Goal: Task Accomplishment & Management: Manage account settings

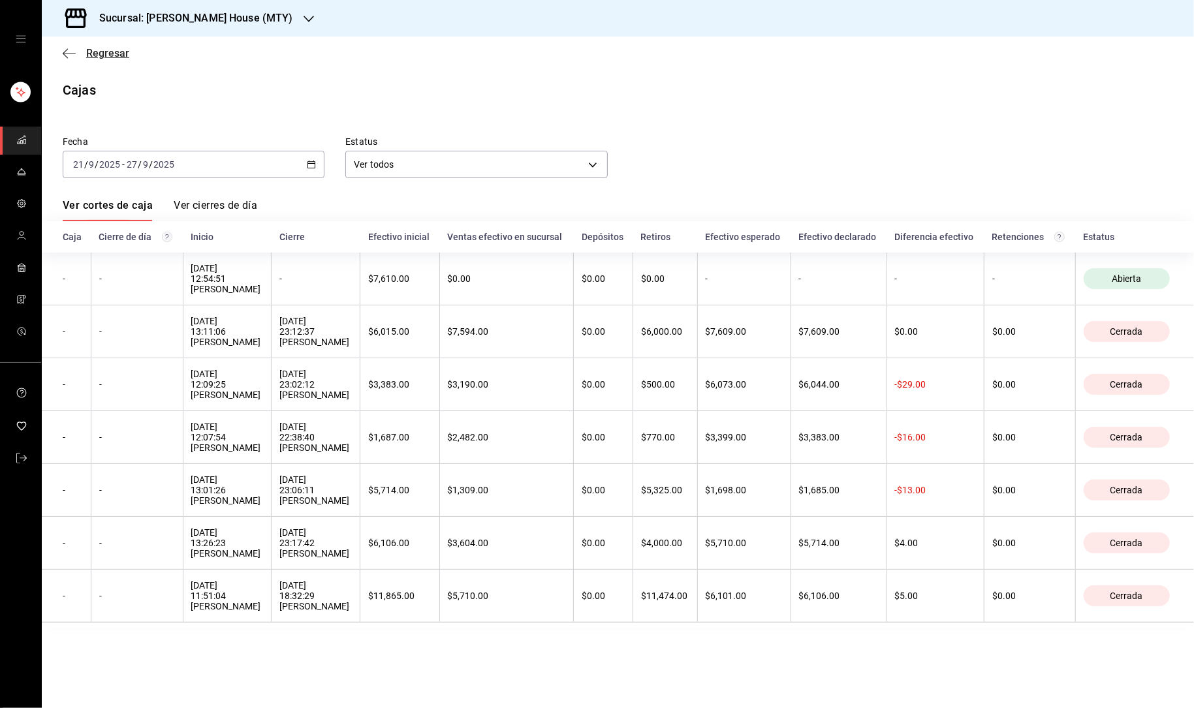
click at [98, 50] on span "Regresar" at bounding box center [107, 53] width 43 height 12
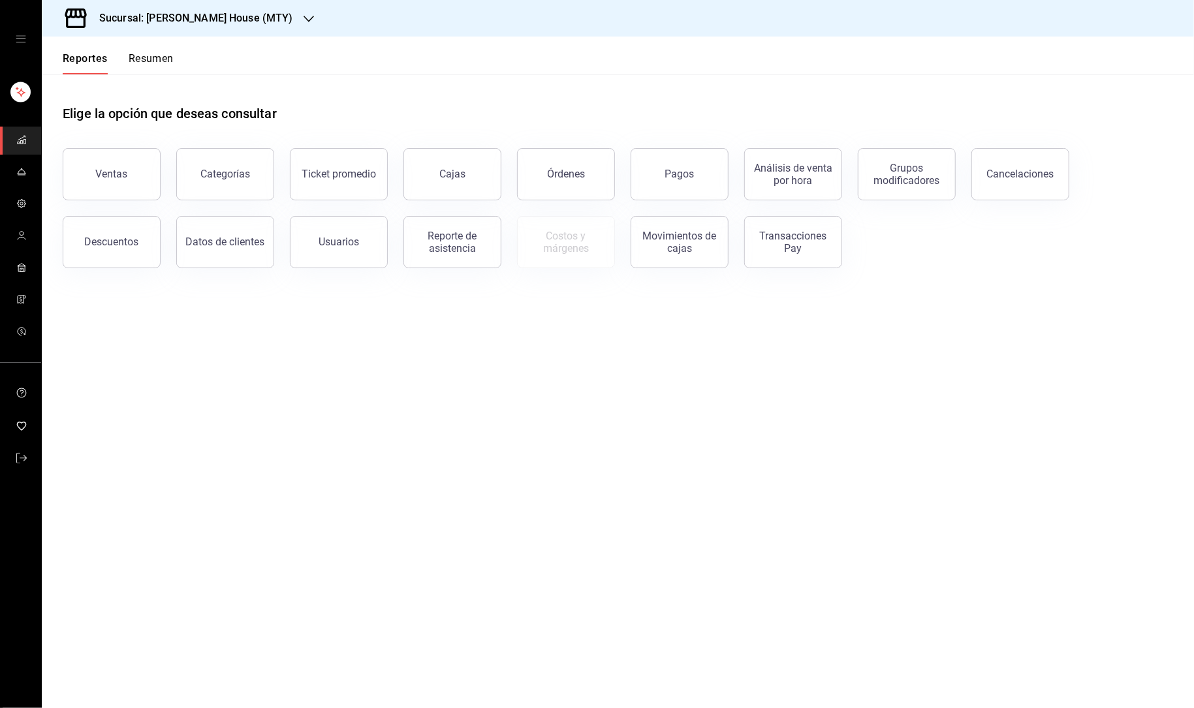
click at [18, 38] on icon "open drawer" at bounding box center [21, 39] width 10 height 10
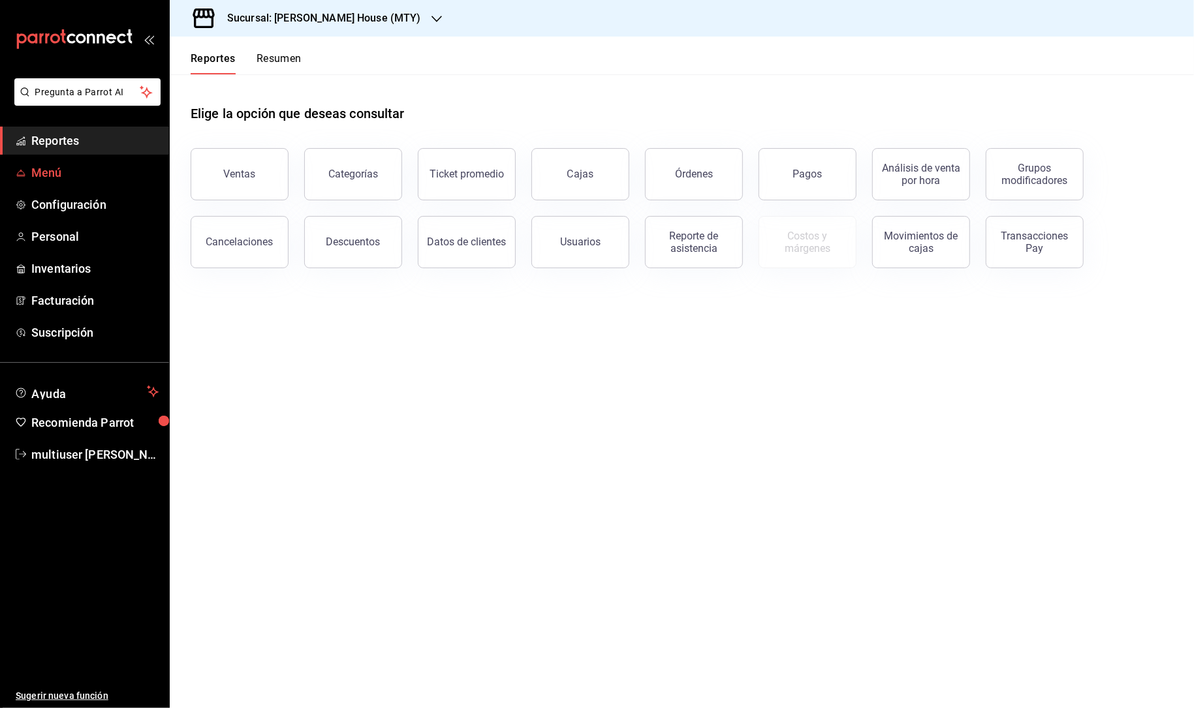
click at [64, 175] on span "Menú" at bounding box center [94, 173] width 127 height 18
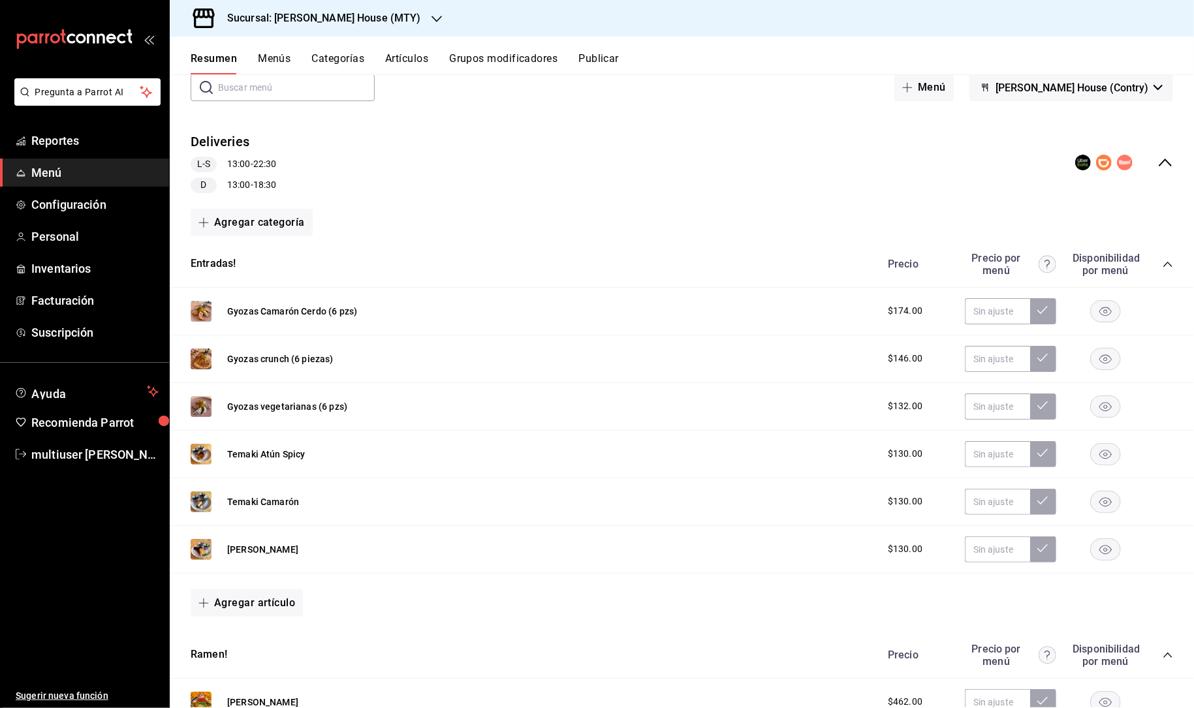
scroll to position [56, 0]
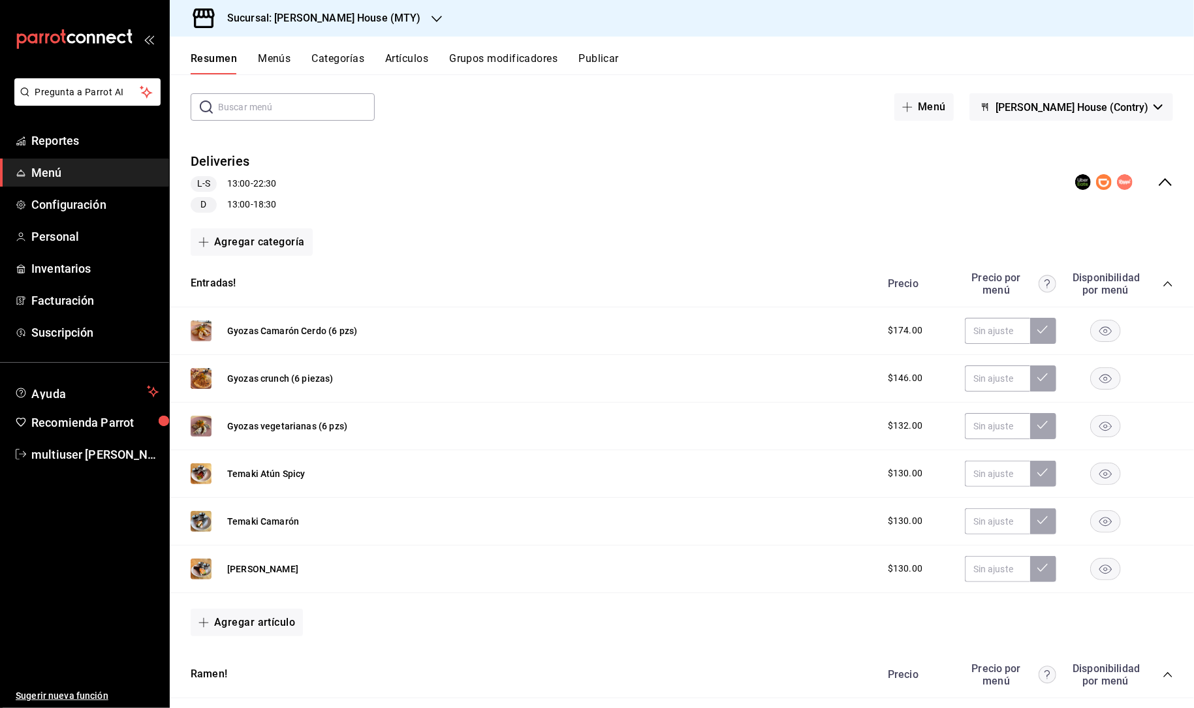
click at [367, 16] on h3 "Sucursal: [PERSON_NAME] House (MTY)" at bounding box center [319, 18] width 204 height 16
click at [322, 91] on div "Toshi Tiger (MTY)" at bounding box center [268, 85] width 196 height 29
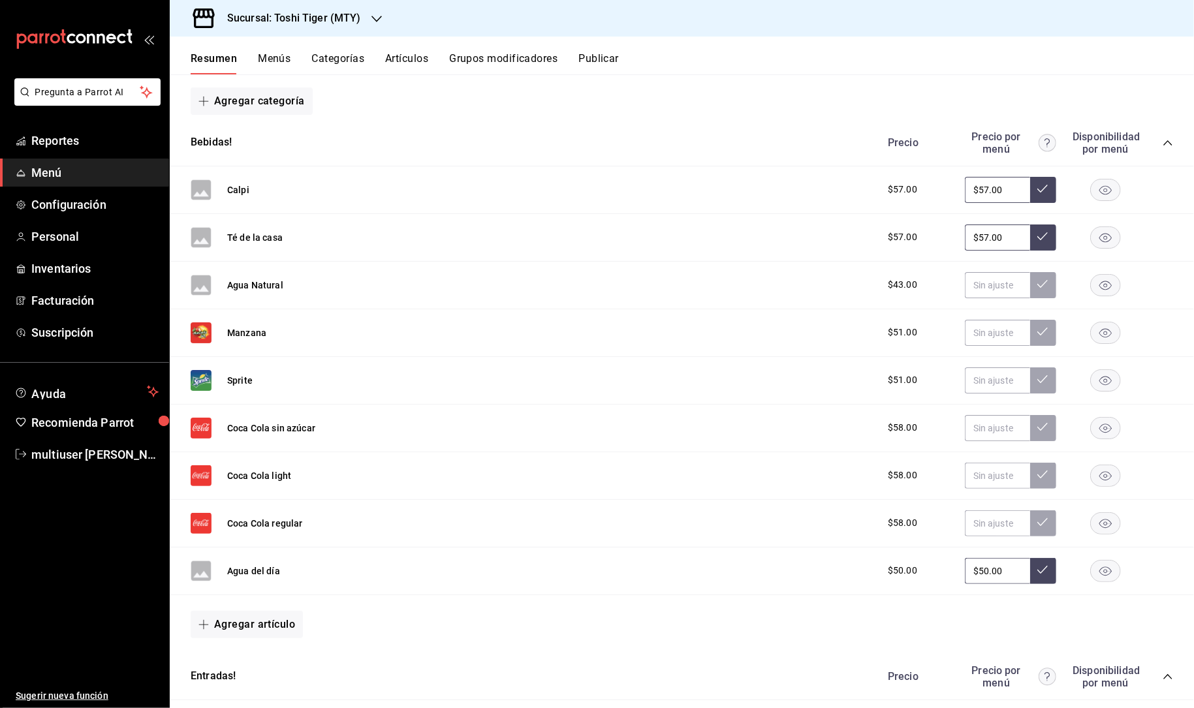
scroll to position [175, 0]
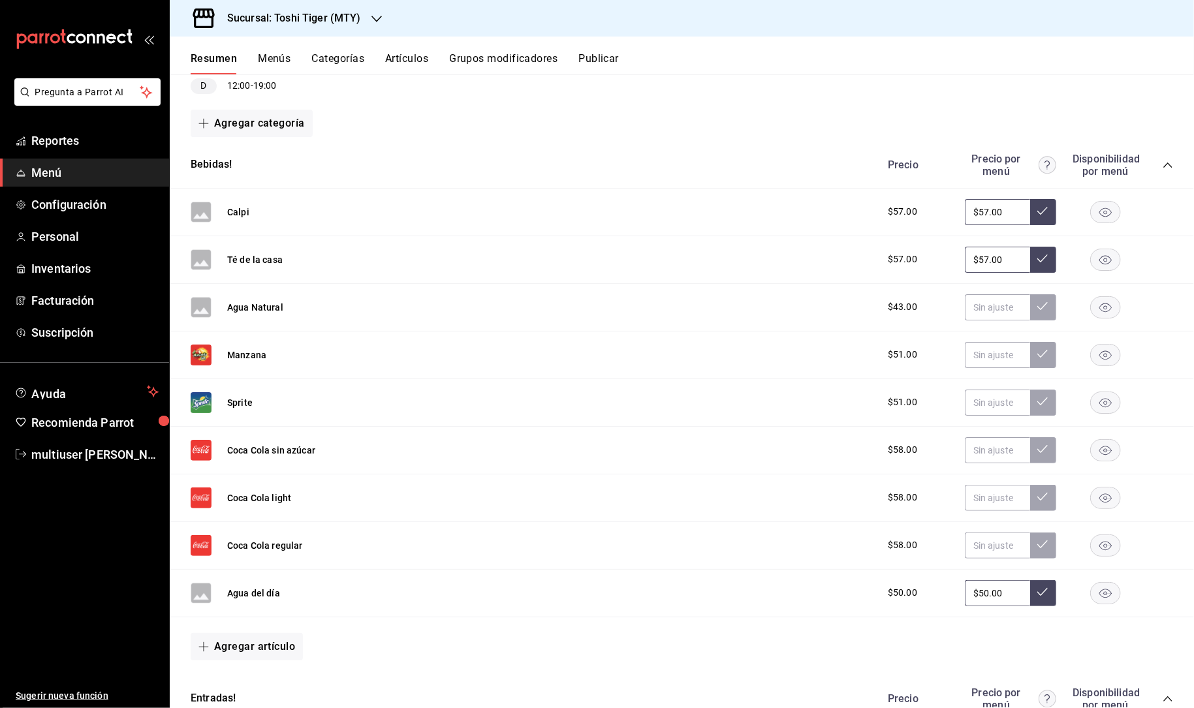
click at [1165, 162] on icon "collapse-category-row" at bounding box center [1168, 165] width 10 height 10
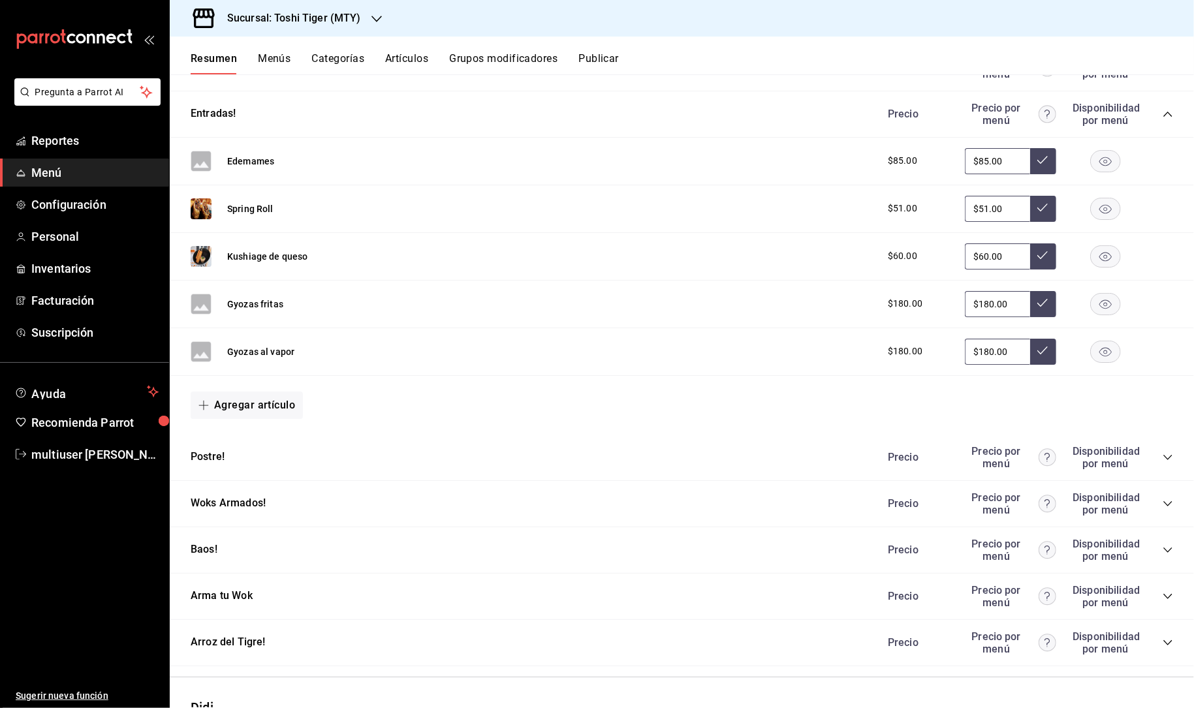
scroll to position [289, 0]
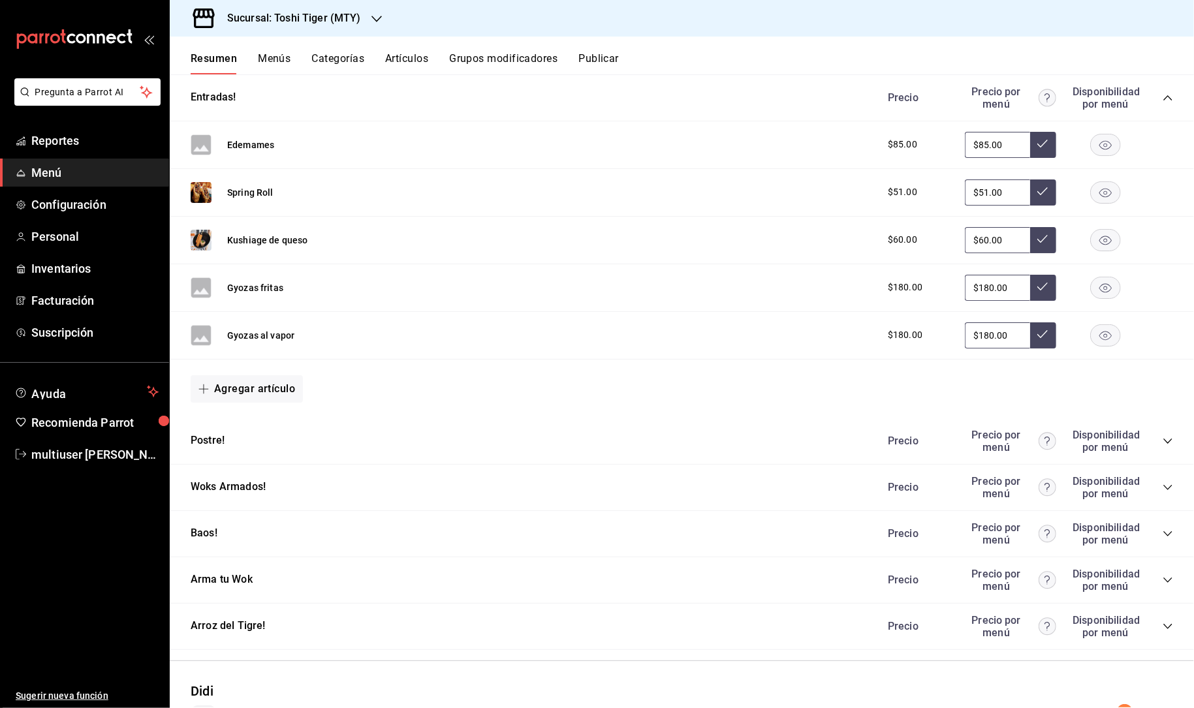
click at [1170, 486] on icon "collapse-category-row" at bounding box center [1167, 487] width 8 height 5
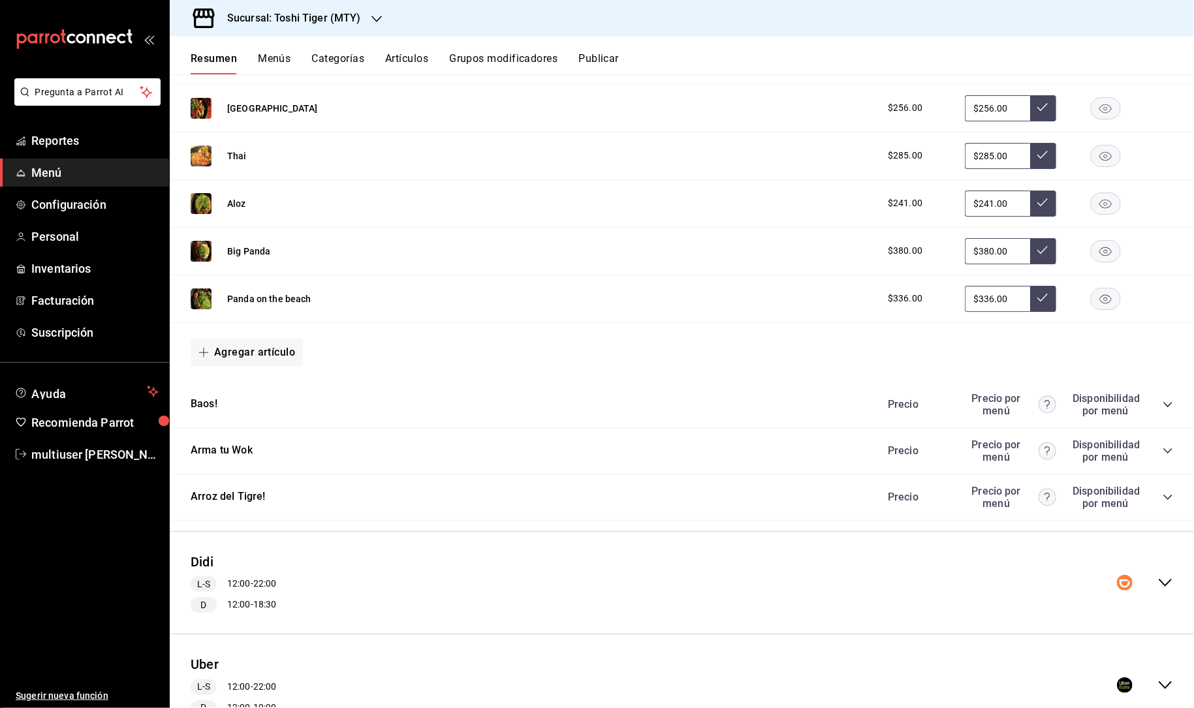
scroll to position [880, 0]
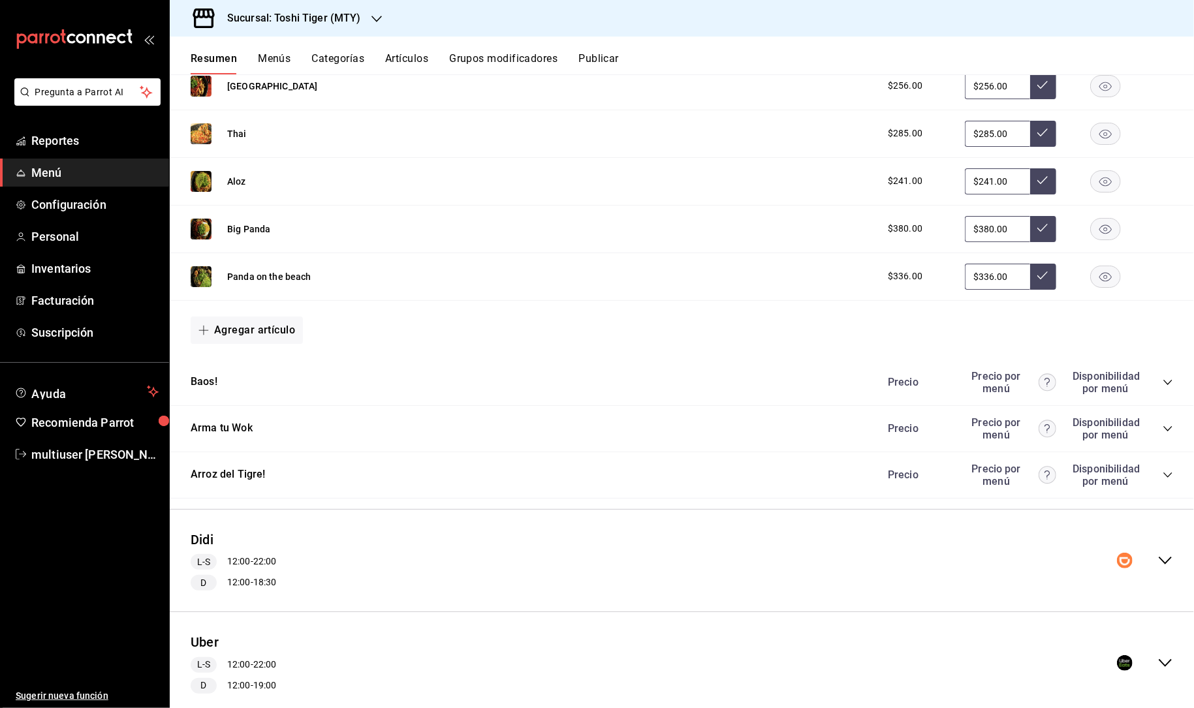
click at [1167, 427] on icon "collapse-category-row" at bounding box center [1168, 429] width 10 height 10
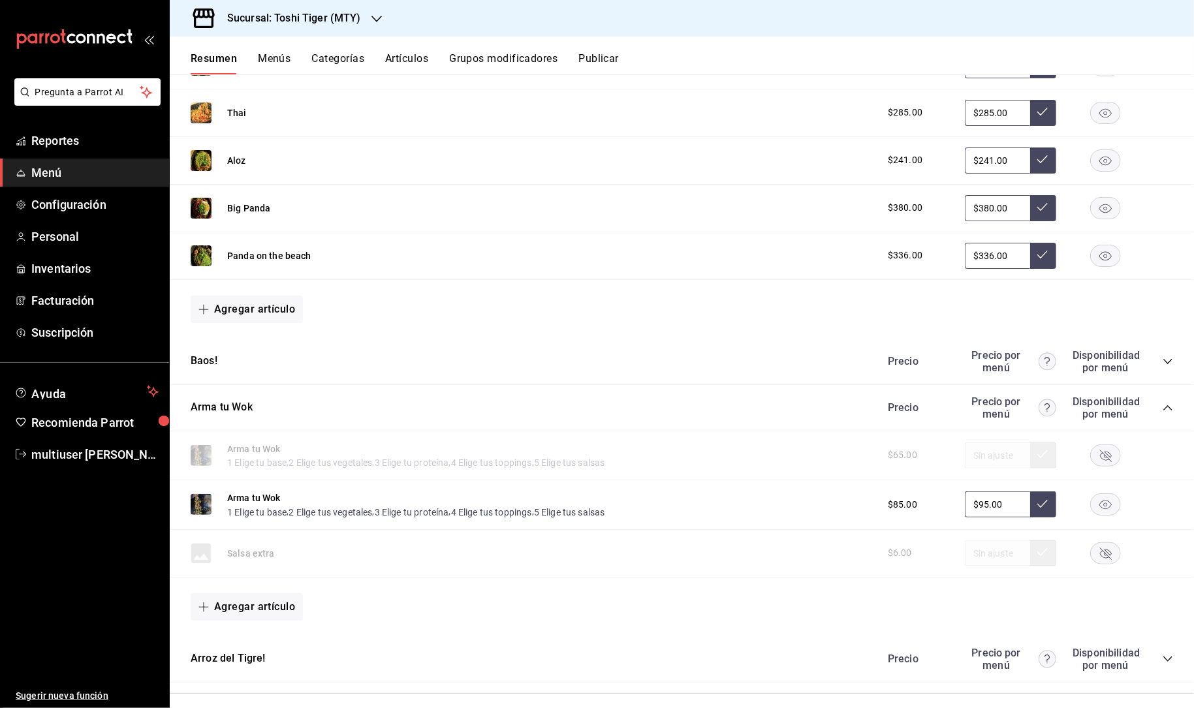
scroll to position [903, 0]
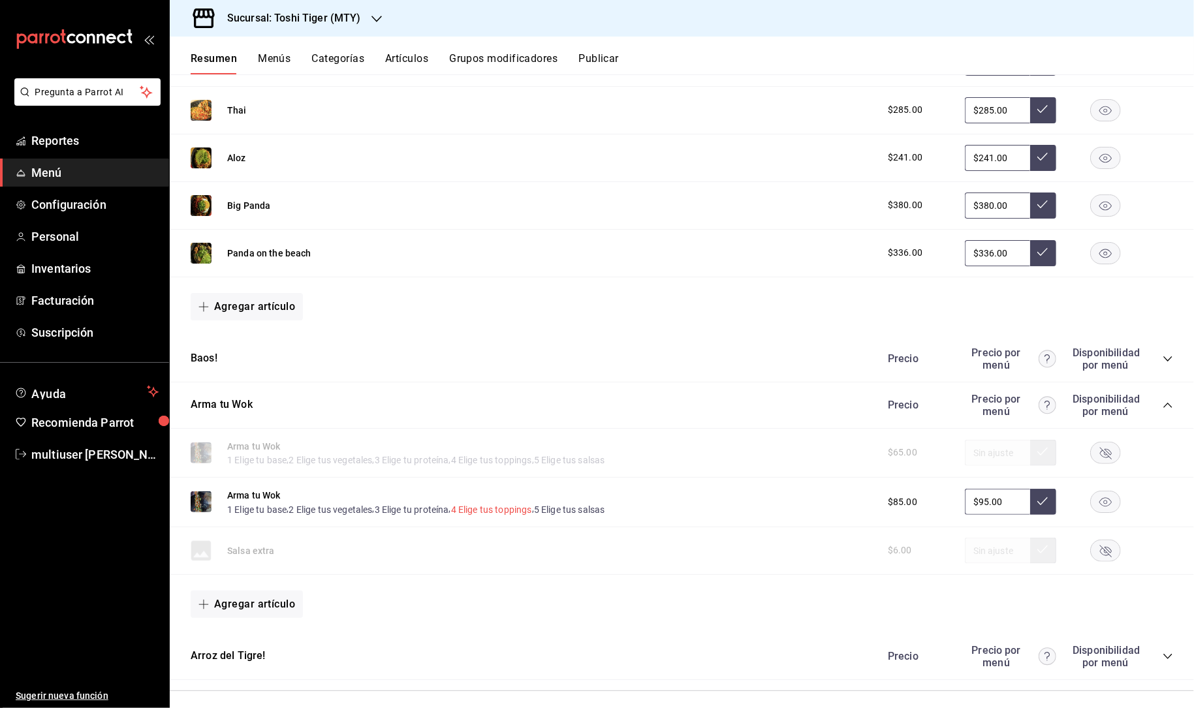
click at [477, 507] on button "4 Elige tus toppings" at bounding box center [491, 509] width 81 height 13
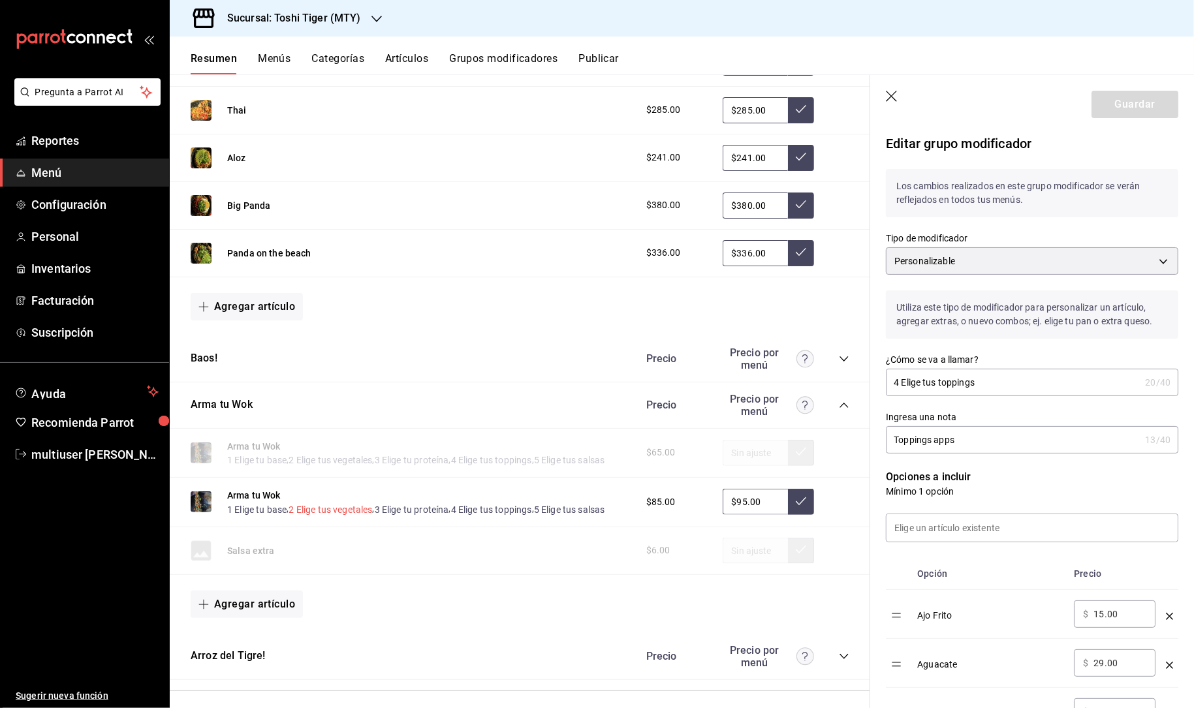
click at [324, 509] on button "2 Elige tus vegetales" at bounding box center [331, 509] width 84 height 13
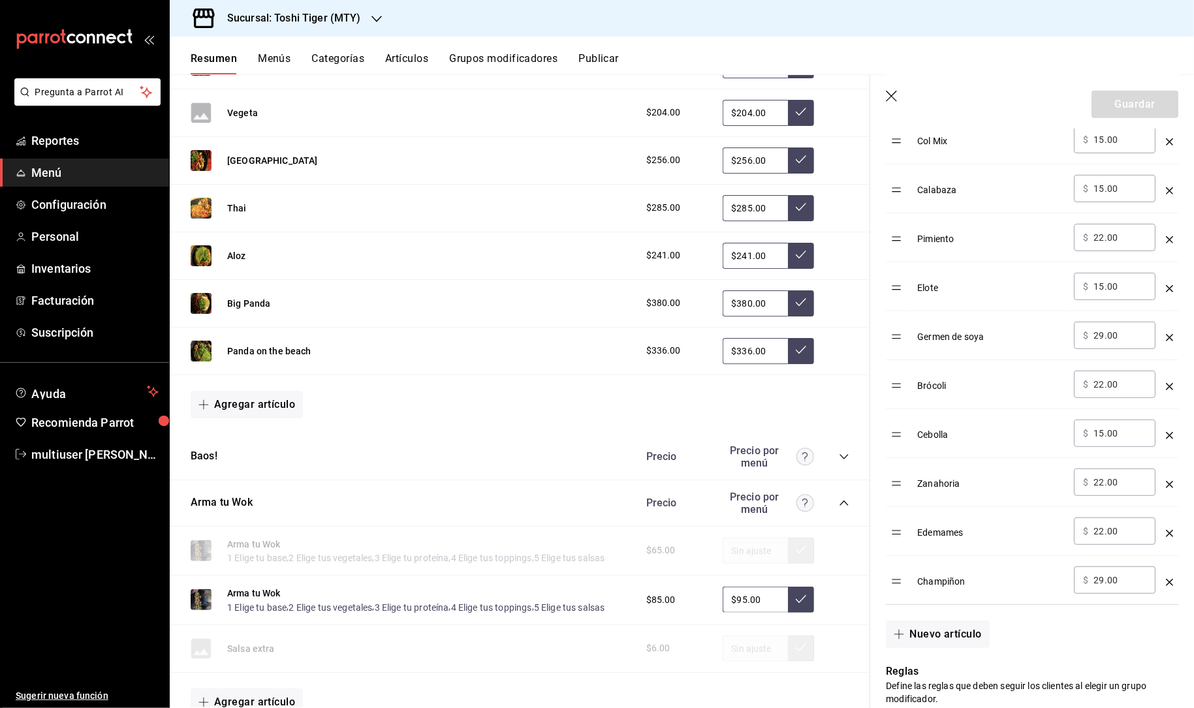
scroll to position [823, 0]
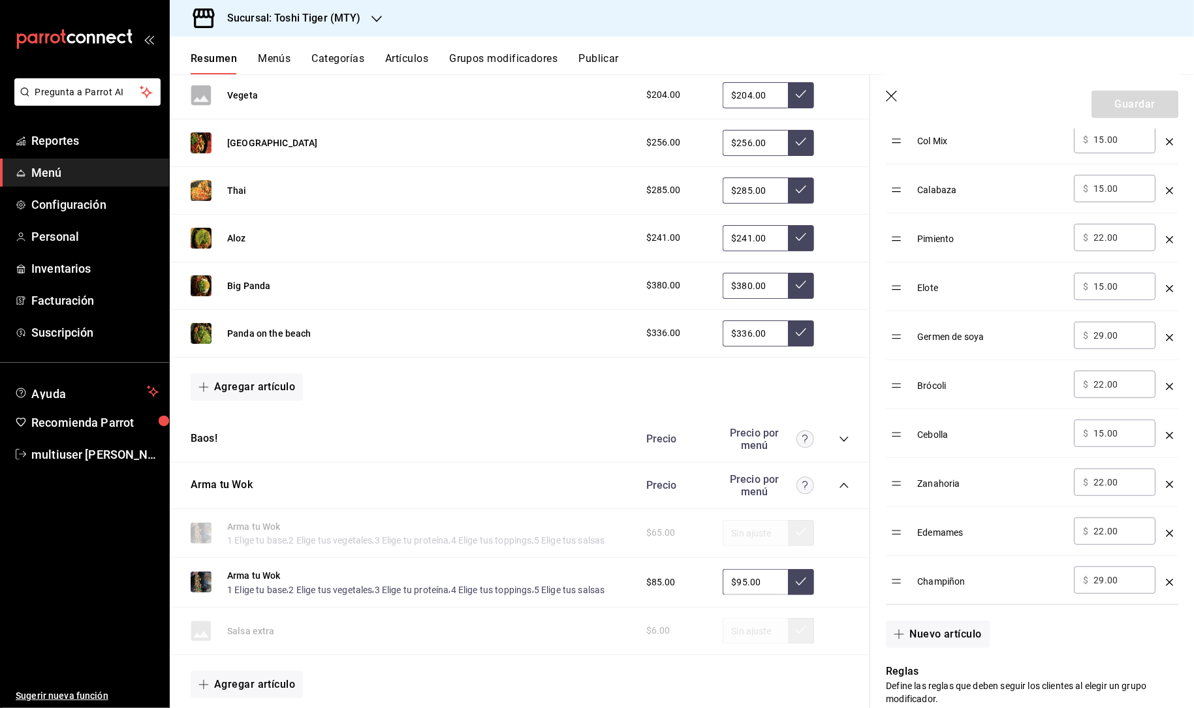
click at [841, 484] on icon "collapse-category-row" at bounding box center [844, 485] width 10 height 10
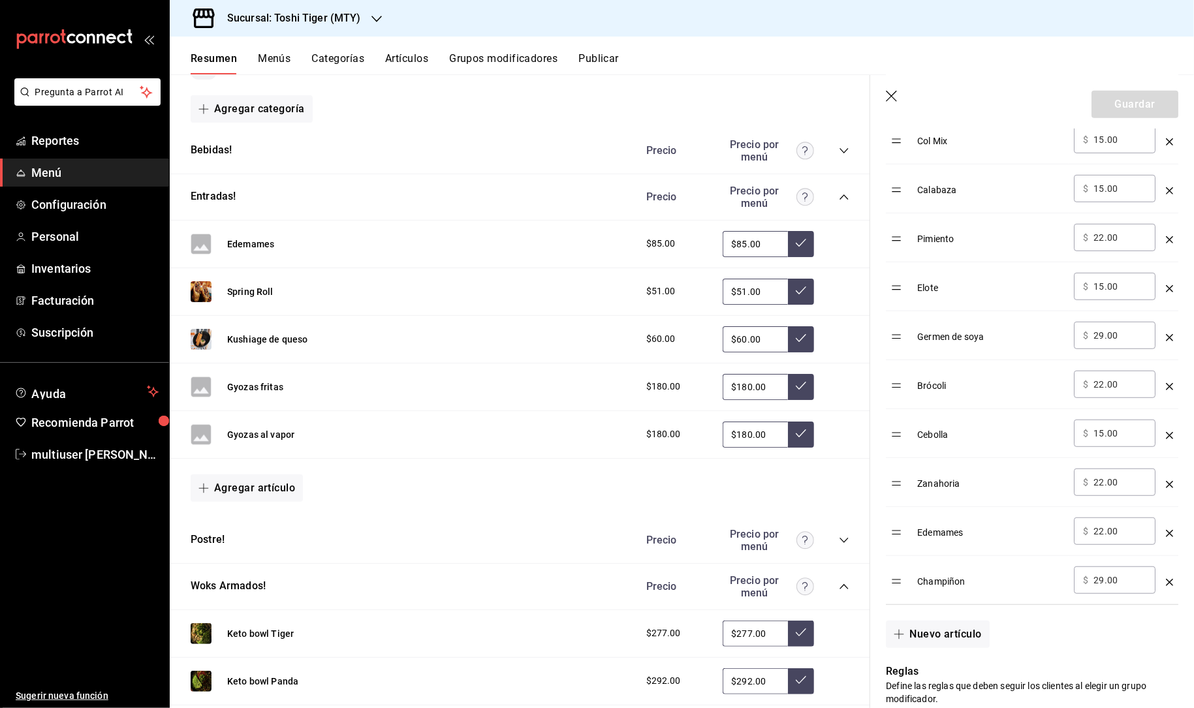
scroll to position [176, 0]
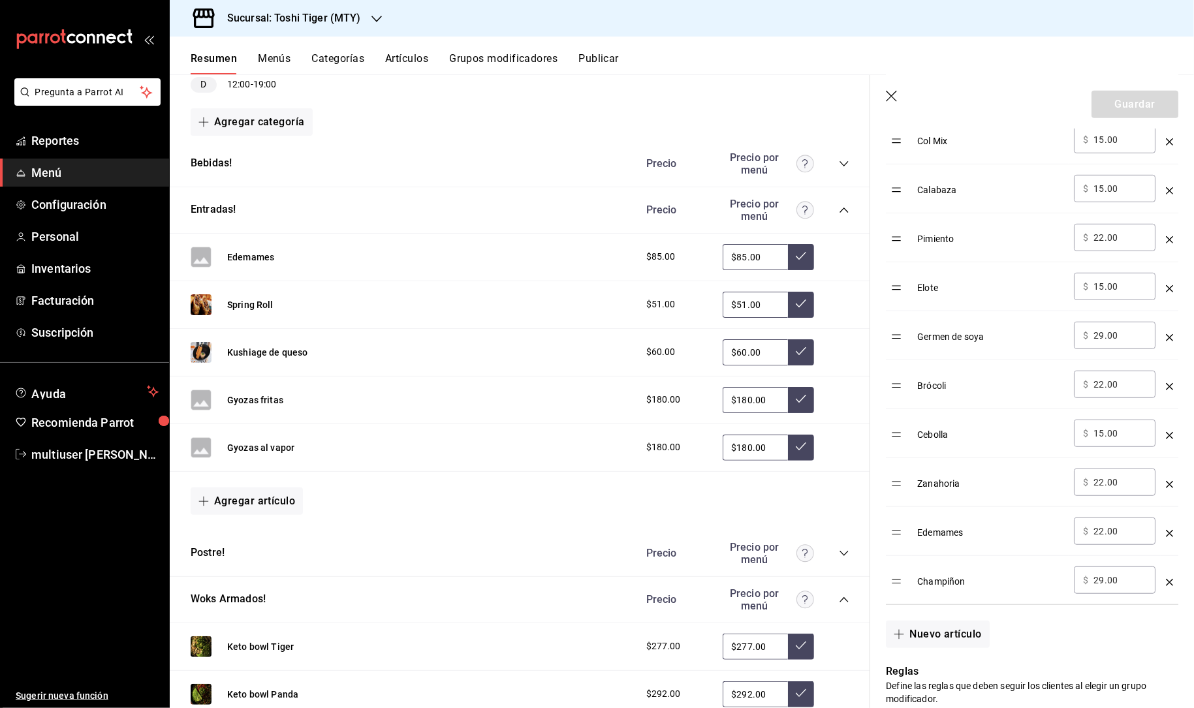
click at [397, 50] on div "Resumen Menús Categorías Artículos Grupos modificadores Publicar" at bounding box center [682, 56] width 1024 height 38
click at [400, 58] on button "Artículos" at bounding box center [406, 63] width 43 height 22
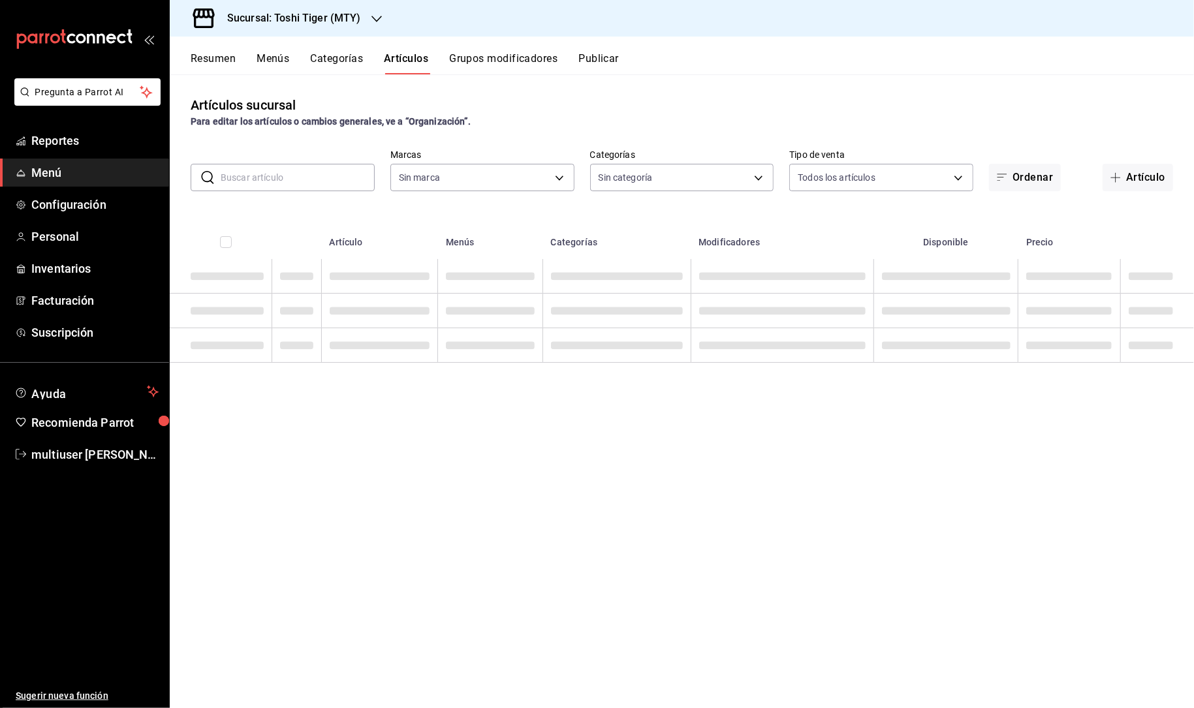
type input "5bb2151c-d696-4593-a906-89af6c492784"
type input "284dc3da-104c-42c1-adac-bdd75134ef0e,a5a784df-d458-49f4-bcab-07f9902a8414,6c965…"
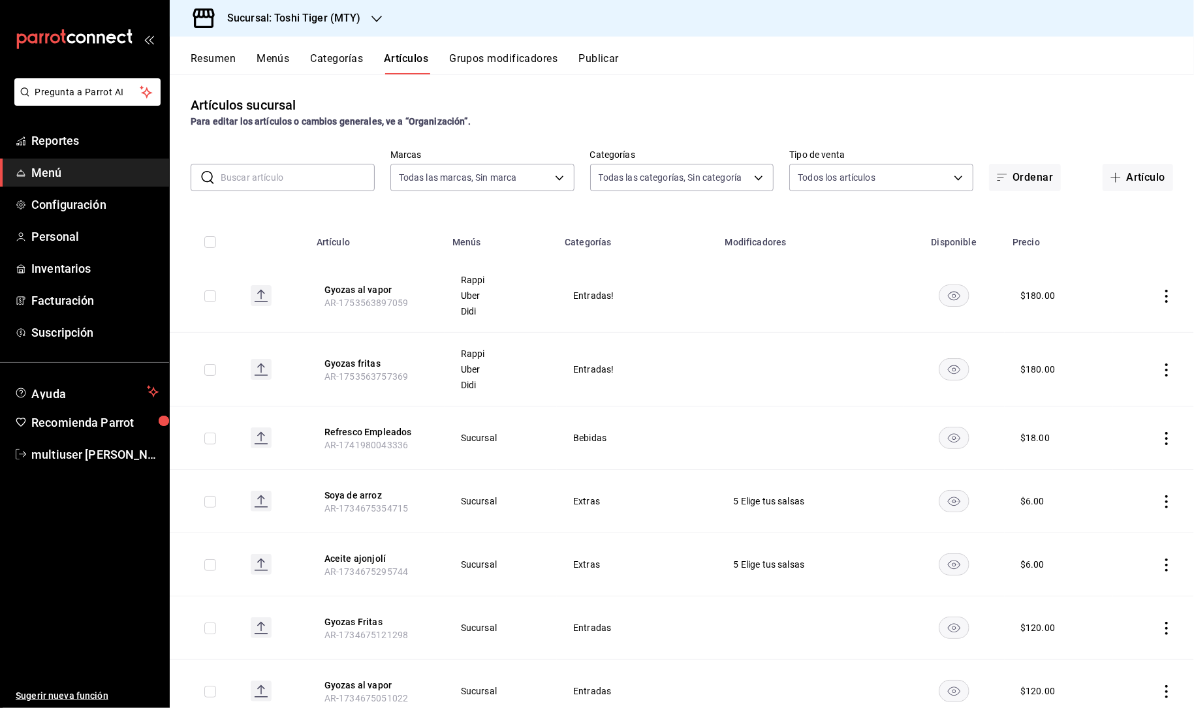
click at [289, 176] on input "text" at bounding box center [298, 178] width 154 height 26
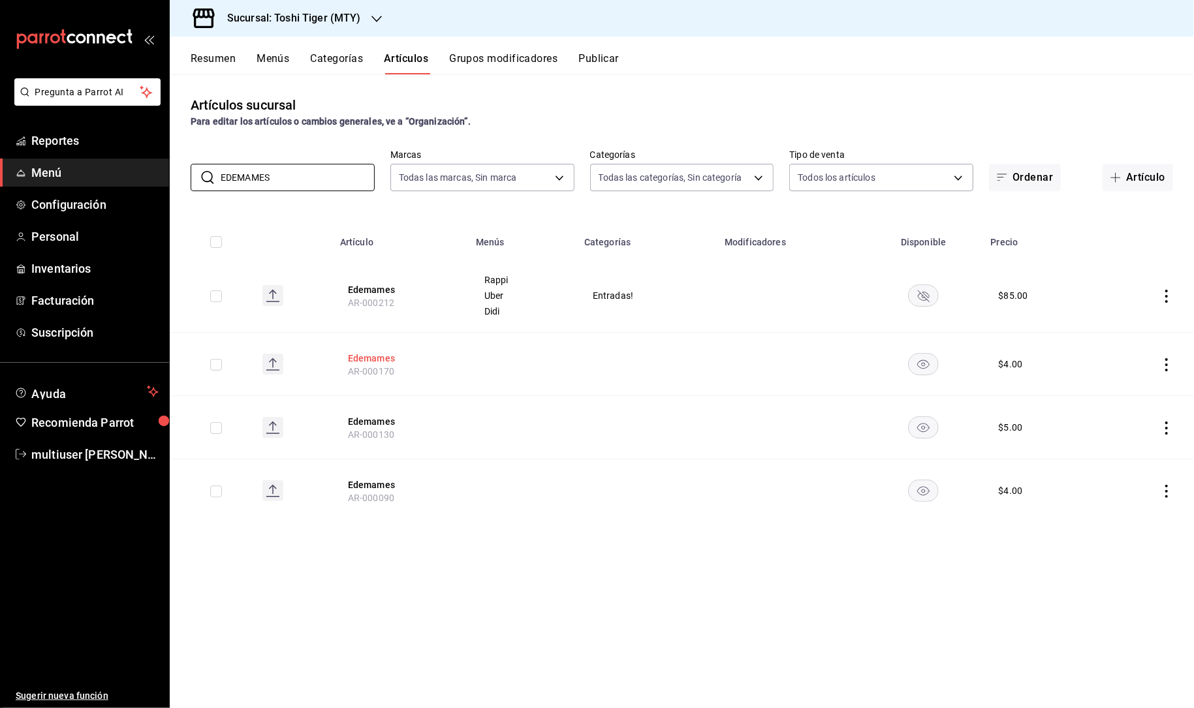
type input "EDEMAMES"
click at [364, 355] on button "Edemames" at bounding box center [400, 358] width 104 height 13
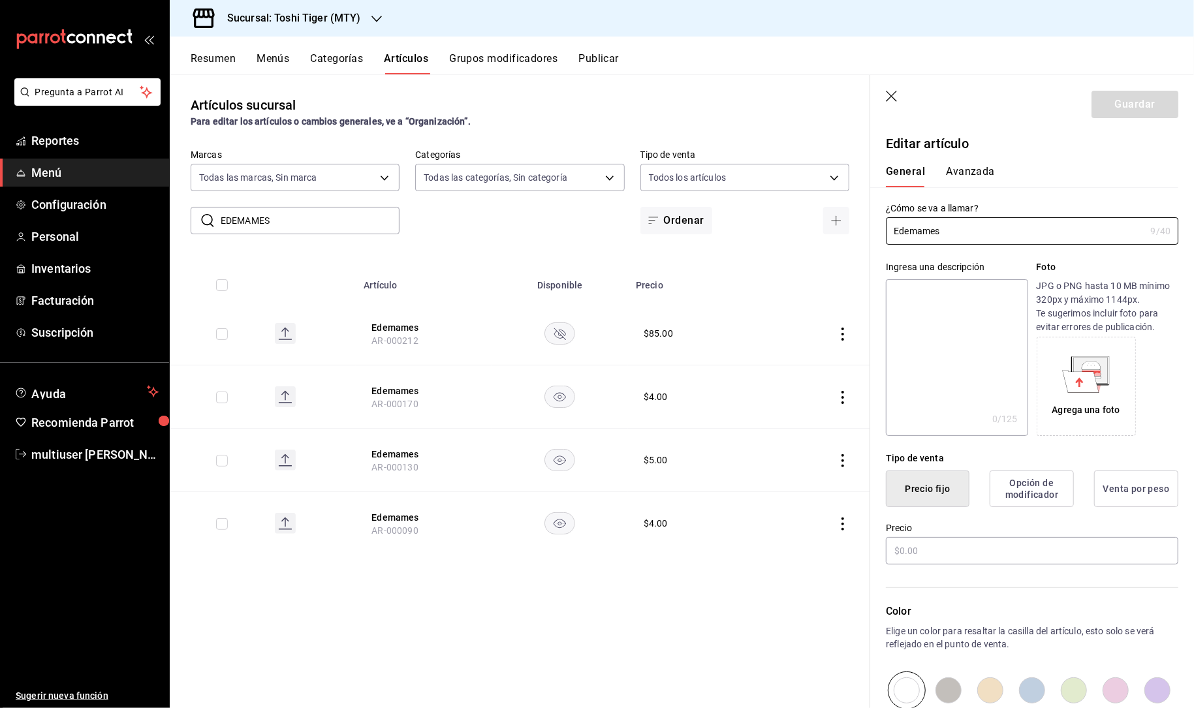
type input "$4.00"
click at [889, 94] on icon "button" at bounding box center [891, 96] width 11 height 11
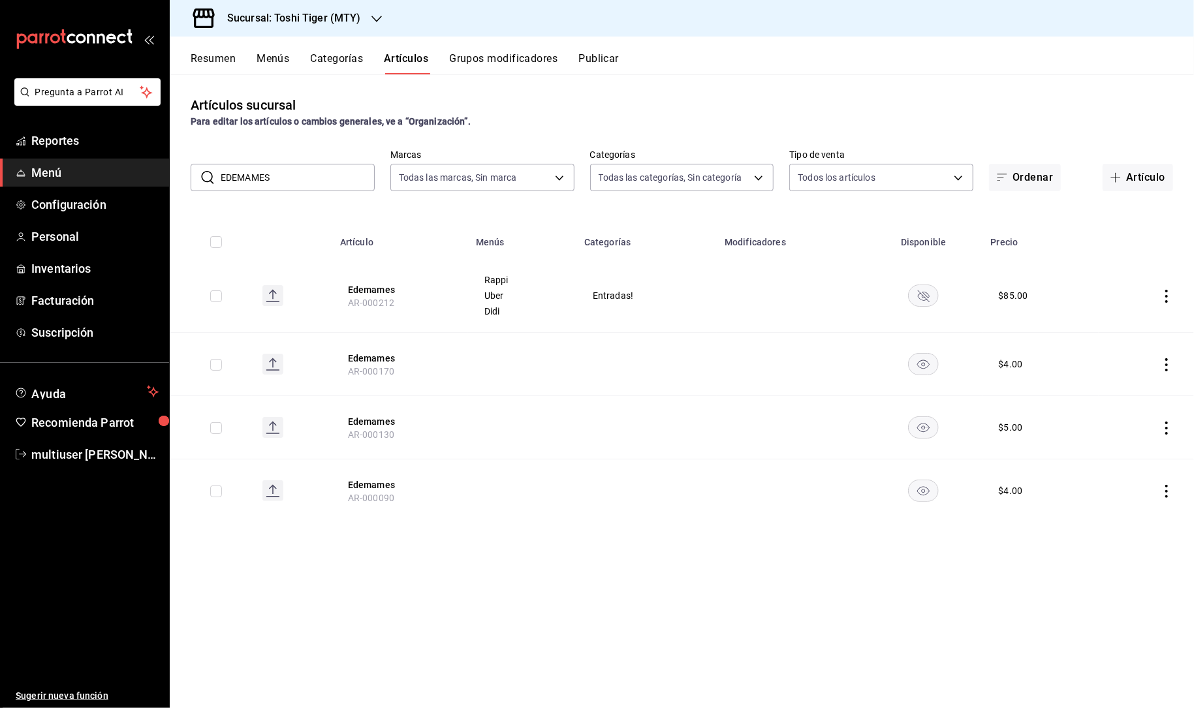
click at [915, 364] on rect "availability-product" at bounding box center [924, 364] width 30 height 22
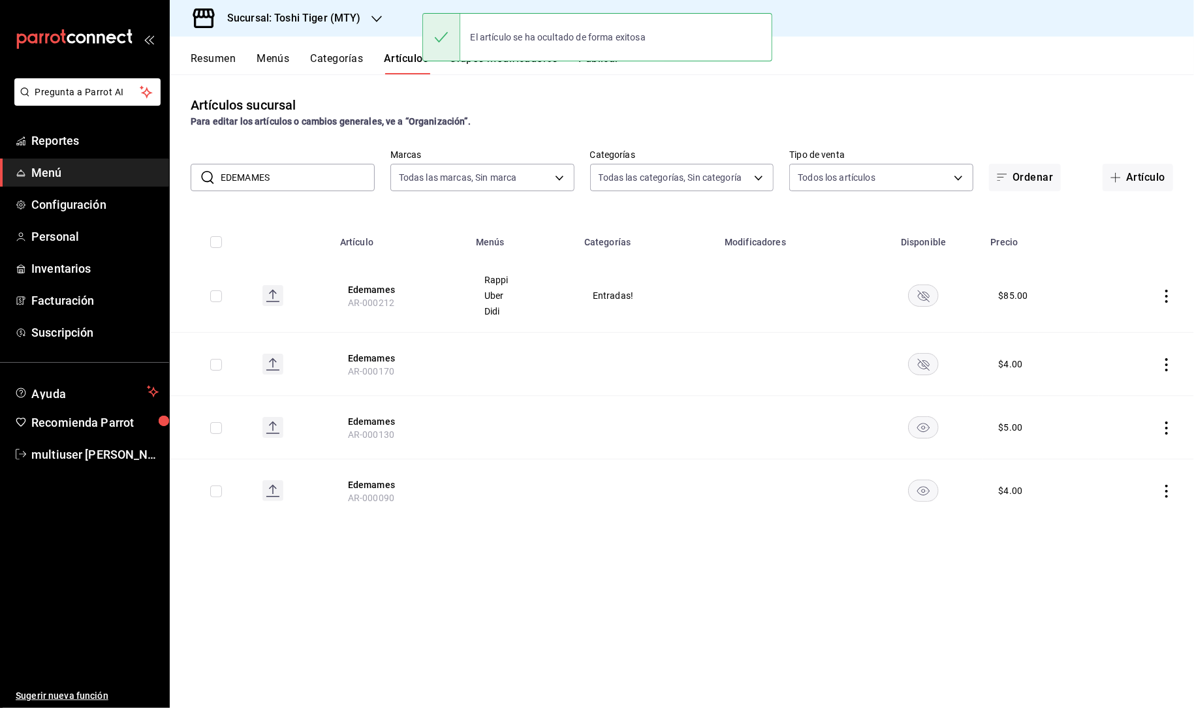
click at [927, 429] on rect "availability-product" at bounding box center [924, 427] width 30 height 22
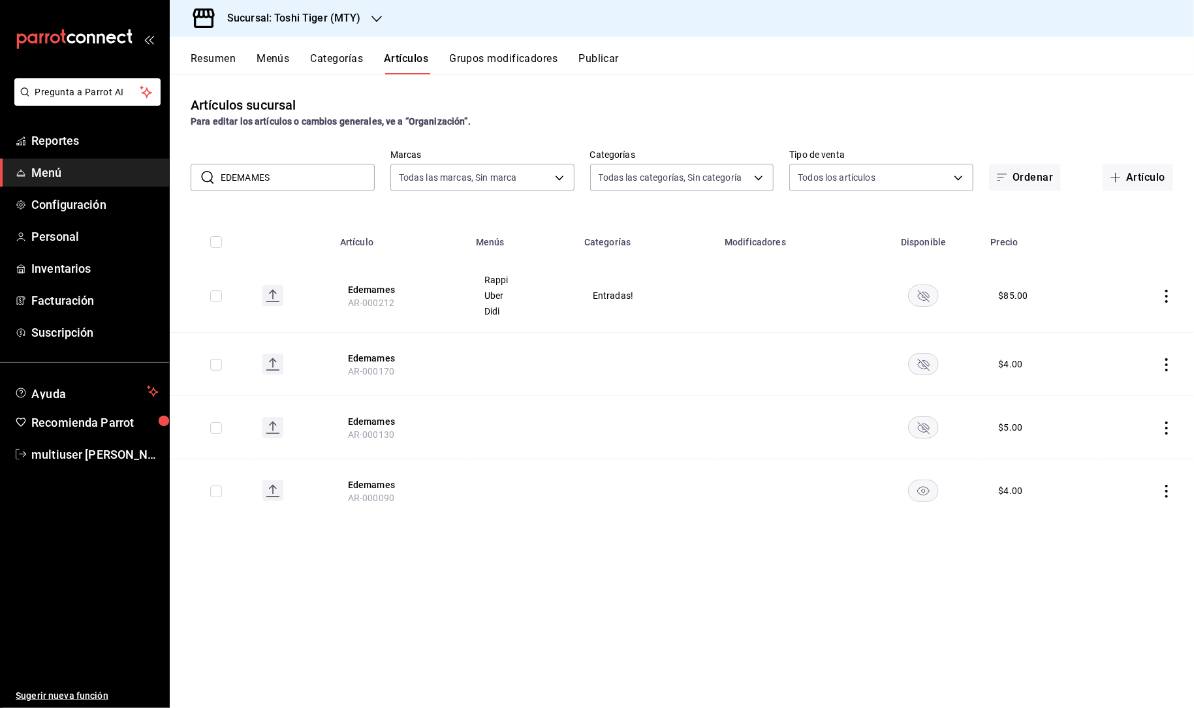
click at [927, 486] on rect "availability-product" at bounding box center [924, 491] width 30 height 22
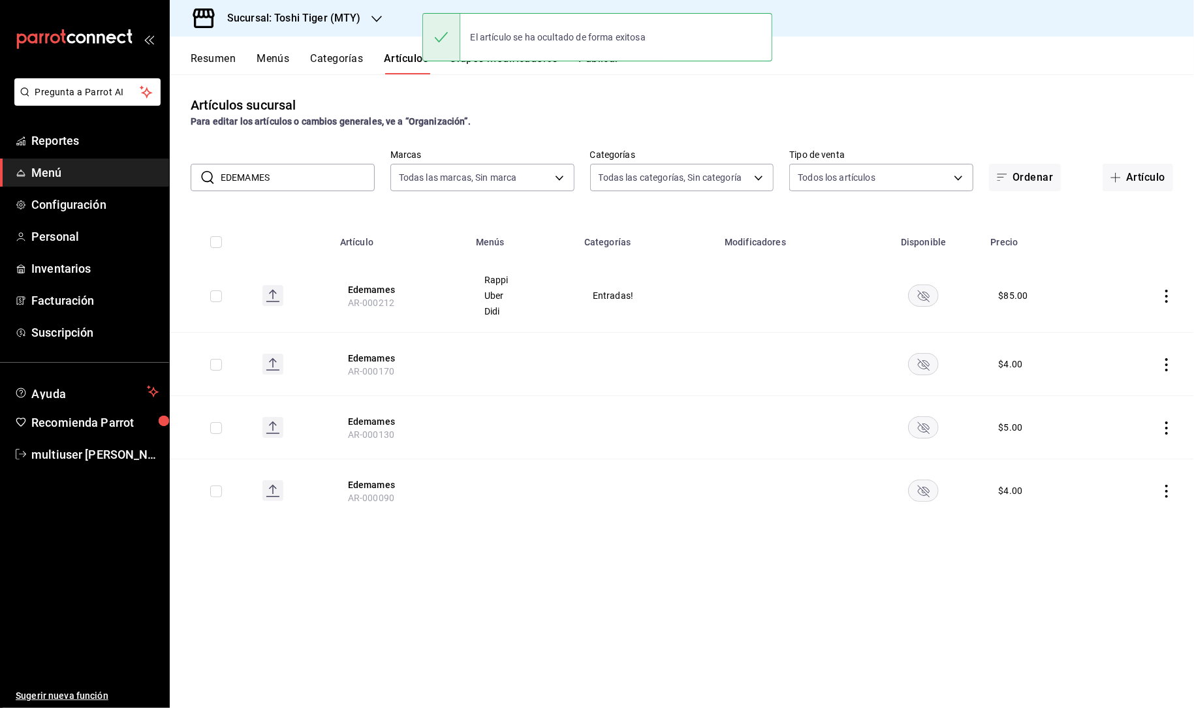
click at [917, 293] on rect "availability-product" at bounding box center [924, 296] width 30 height 22
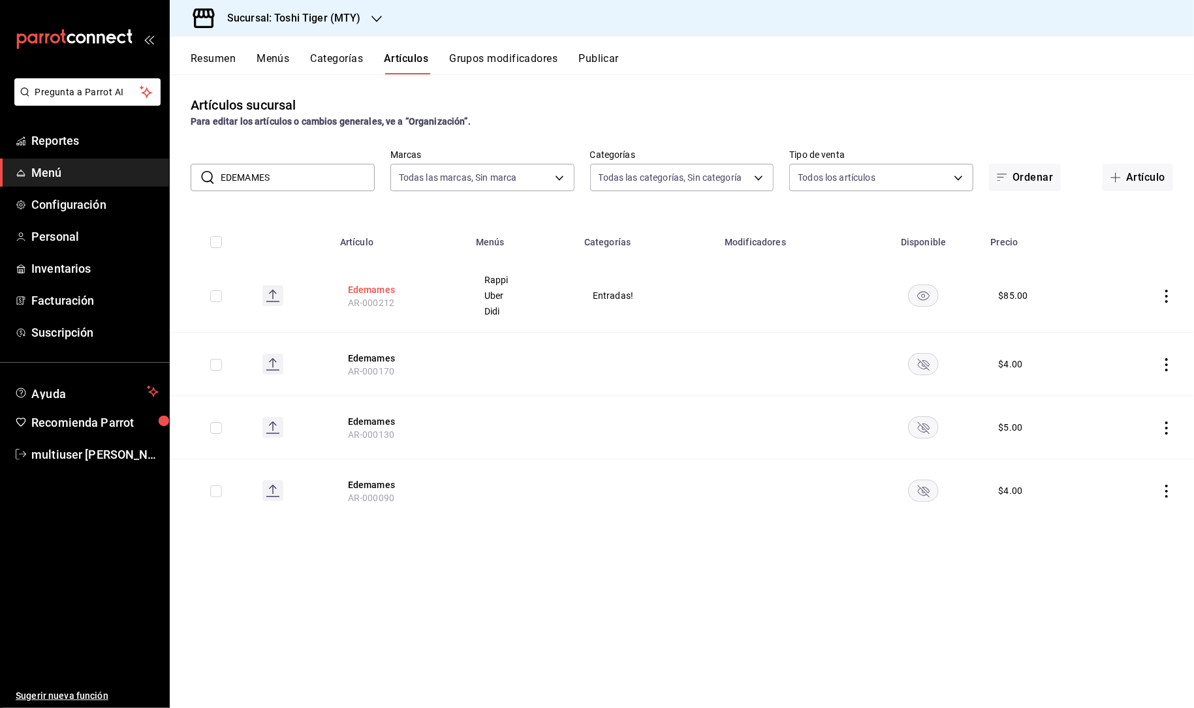
click at [388, 285] on button "Edemames" at bounding box center [400, 289] width 104 height 13
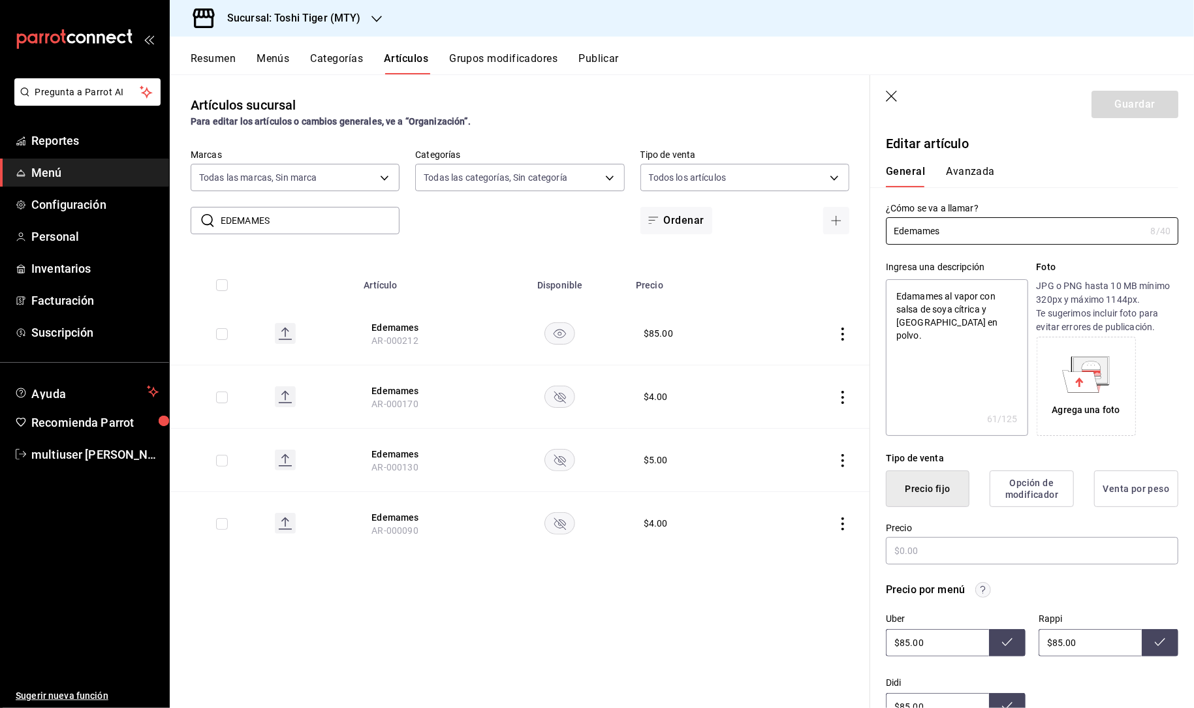
type textarea "x"
type input "$85.00"
click at [888, 98] on icon "button" at bounding box center [892, 97] width 13 height 13
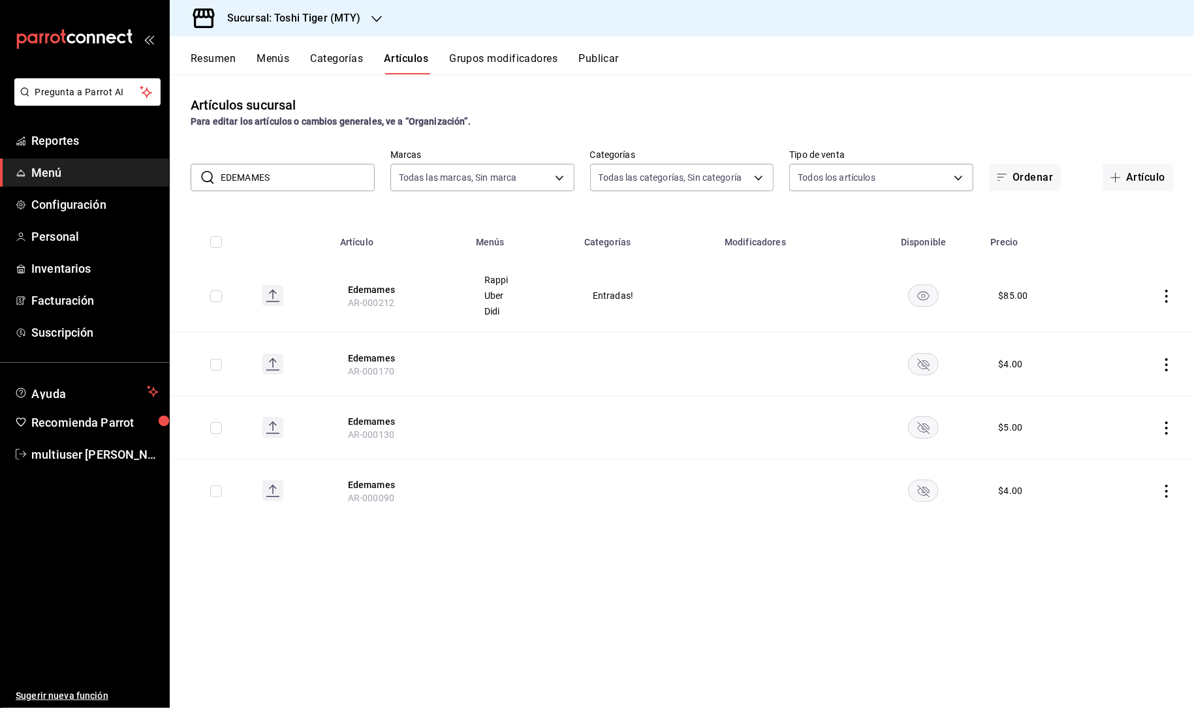
click at [238, 176] on input "EDEMAMES" at bounding box center [298, 178] width 154 height 26
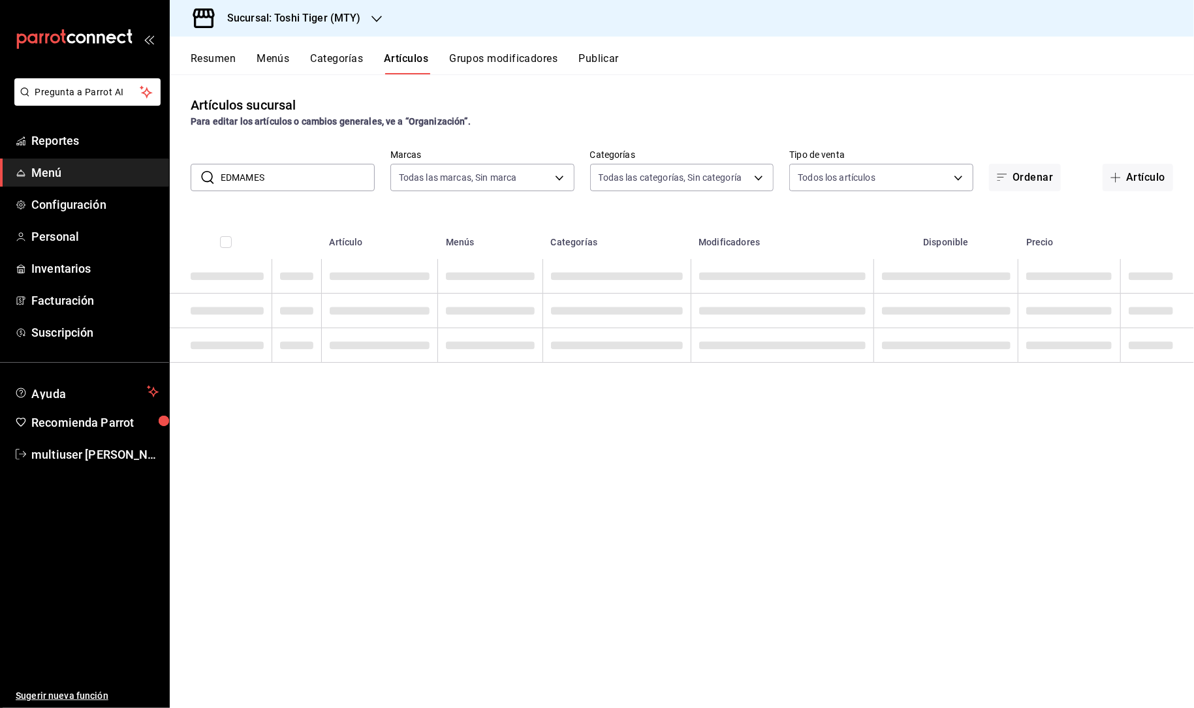
type input "EDEMAMES"
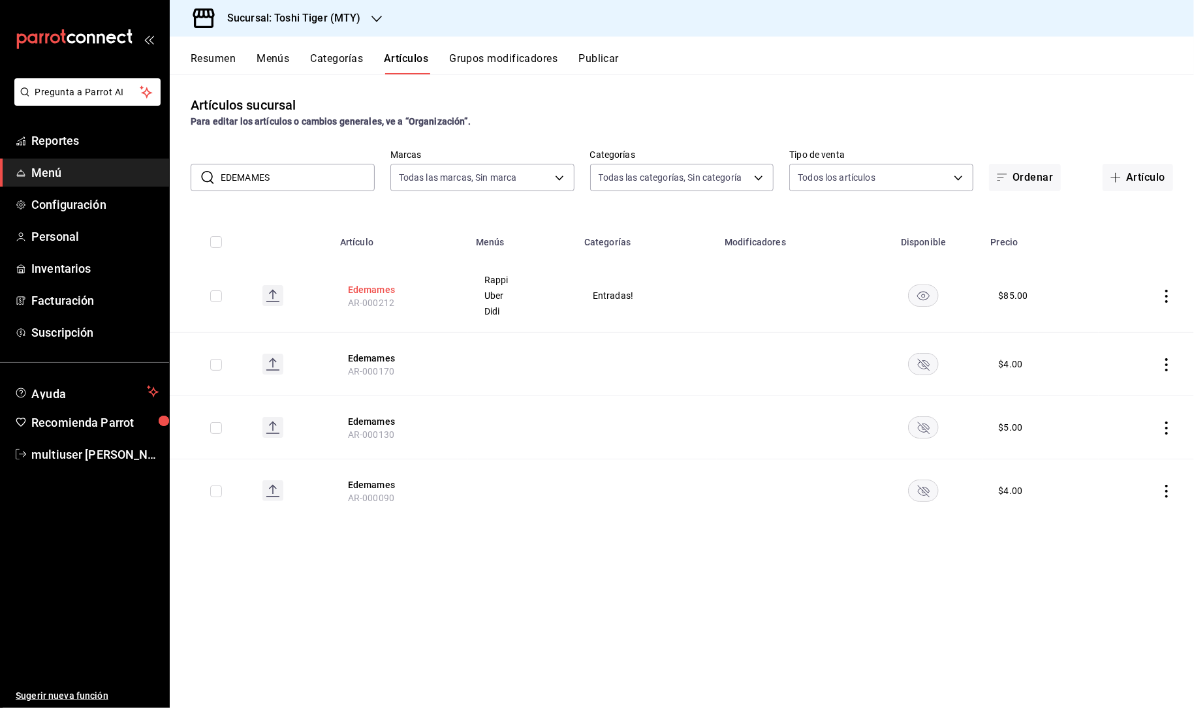
click at [382, 283] on button "Edemames" at bounding box center [400, 289] width 104 height 13
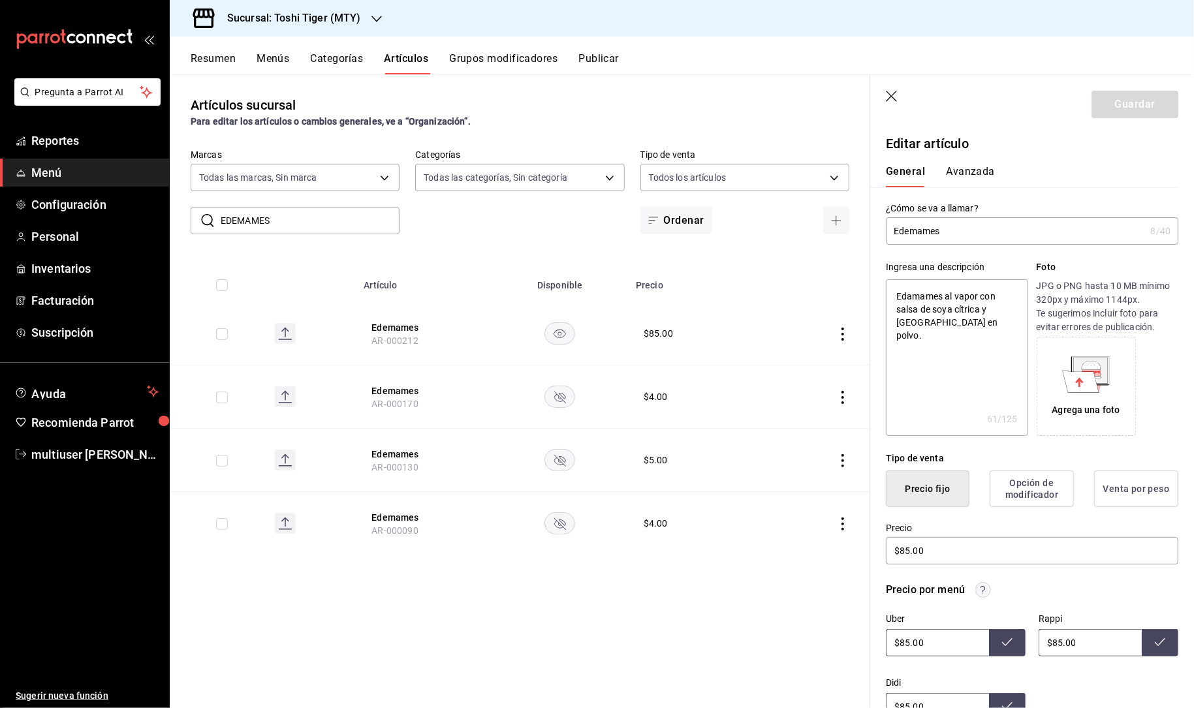
click at [909, 228] on input "Edemames" at bounding box center [1015, 231] width 259 height 26
type input "Edmames"
type textarea "x"
type input "Edamames"
type textarea "x"
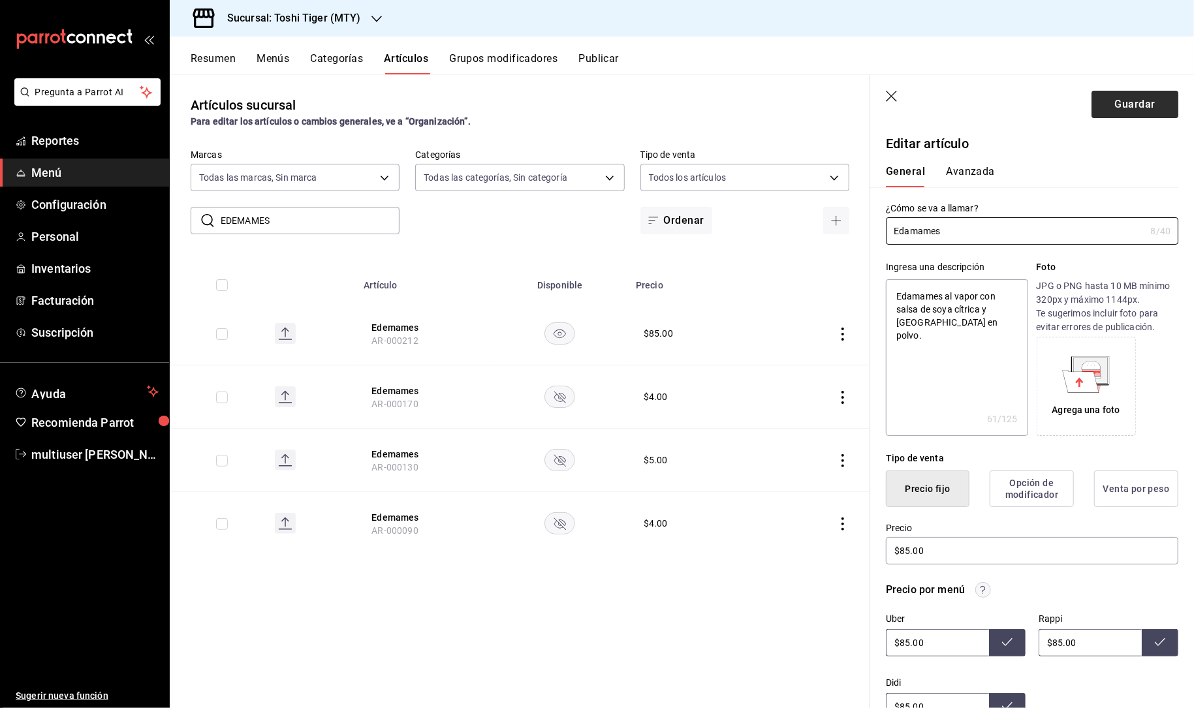
type input "Edamames"
click at [1118, 106] on button "Guardar" at bounding box center [1134, 104] width 87 height 27
type textarea "x"
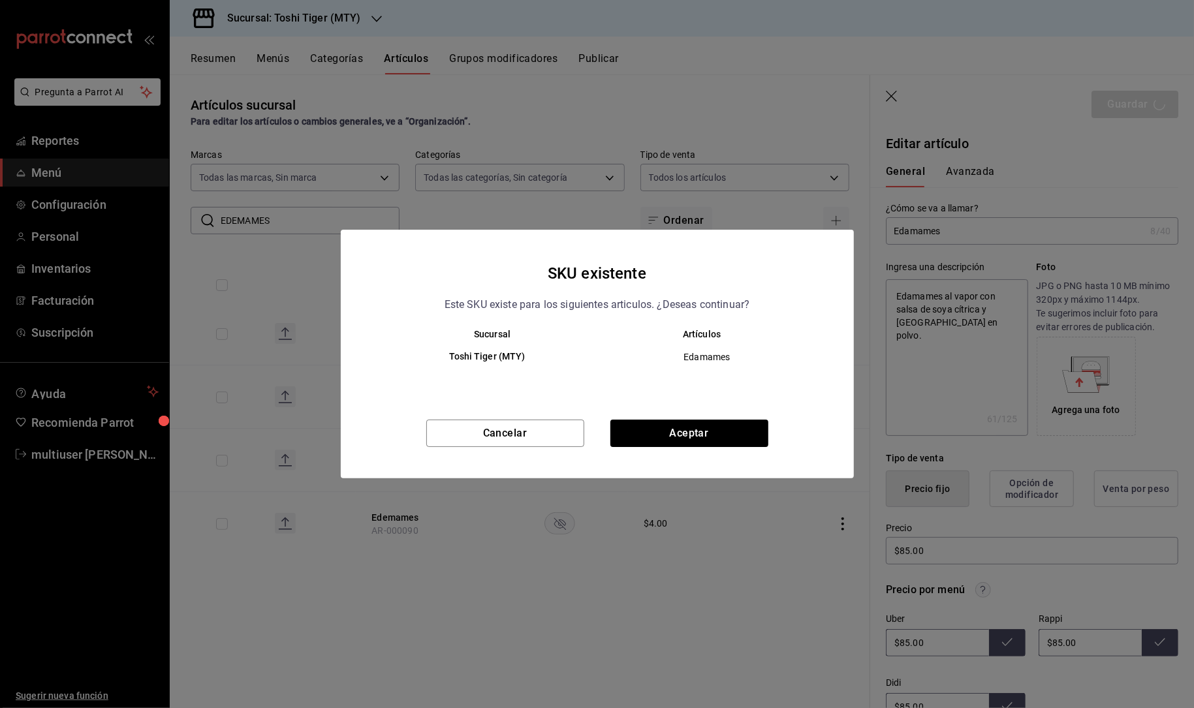
click at [928, 116] on div "SKU existente Este SKU existe para los siguientes articulos. ¿Deseas continuar?…" at bounding box center [597, 354] width 1194 height 708
click at [655, 434] on button "Aceptar" at bounding box center [689, 433] width 158 height 27
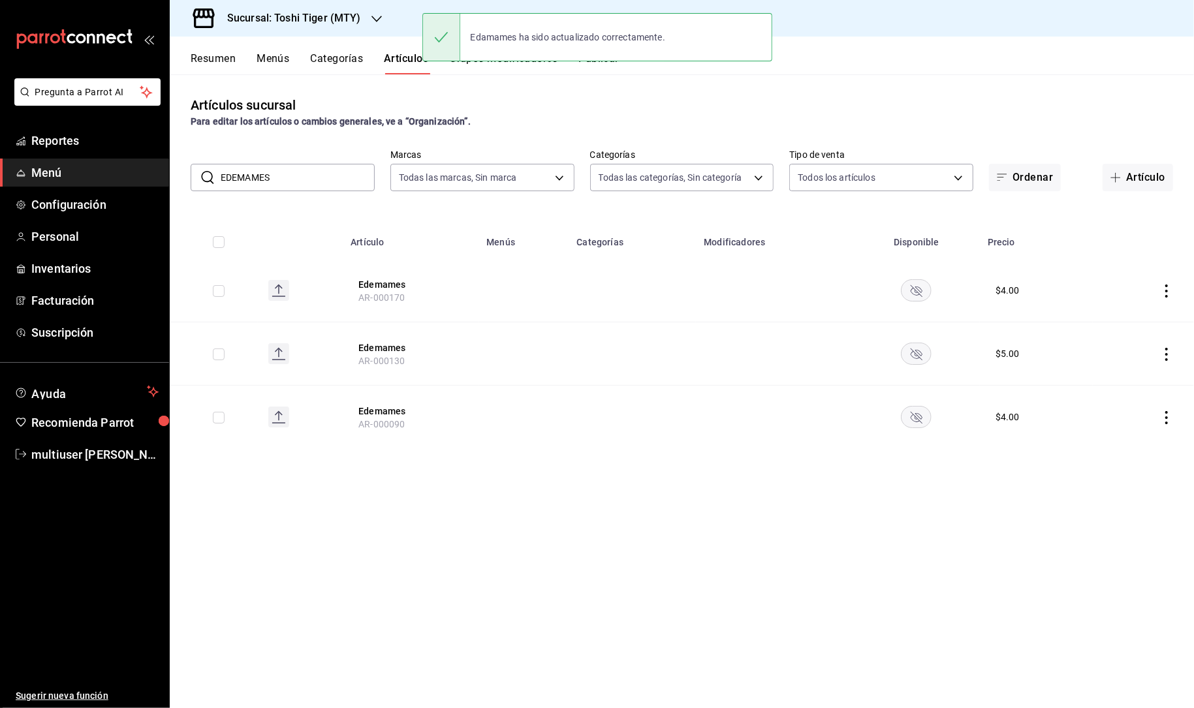
click at [234, 175] on input "EDEMAMES" at bounding box center [298, 178] width 154 height 26
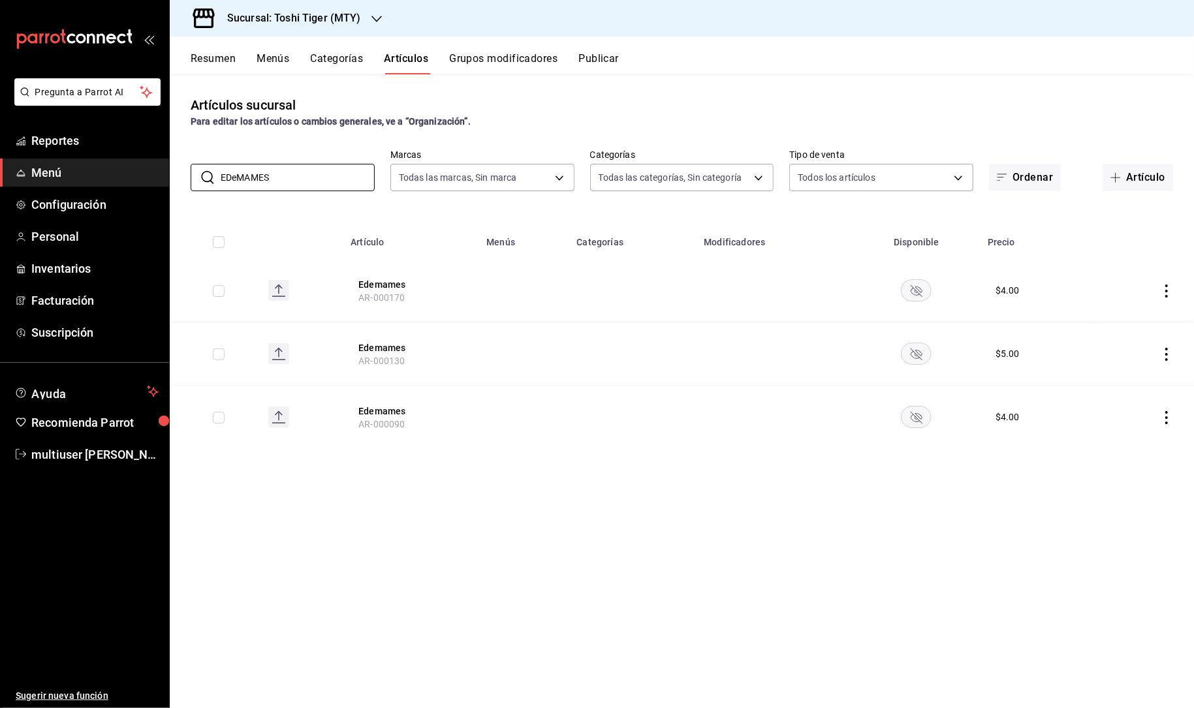
type input "EDeMAMES"
click at [599, 55] on button "Publicar" at bounding box center [598, 63] width 40 height 22
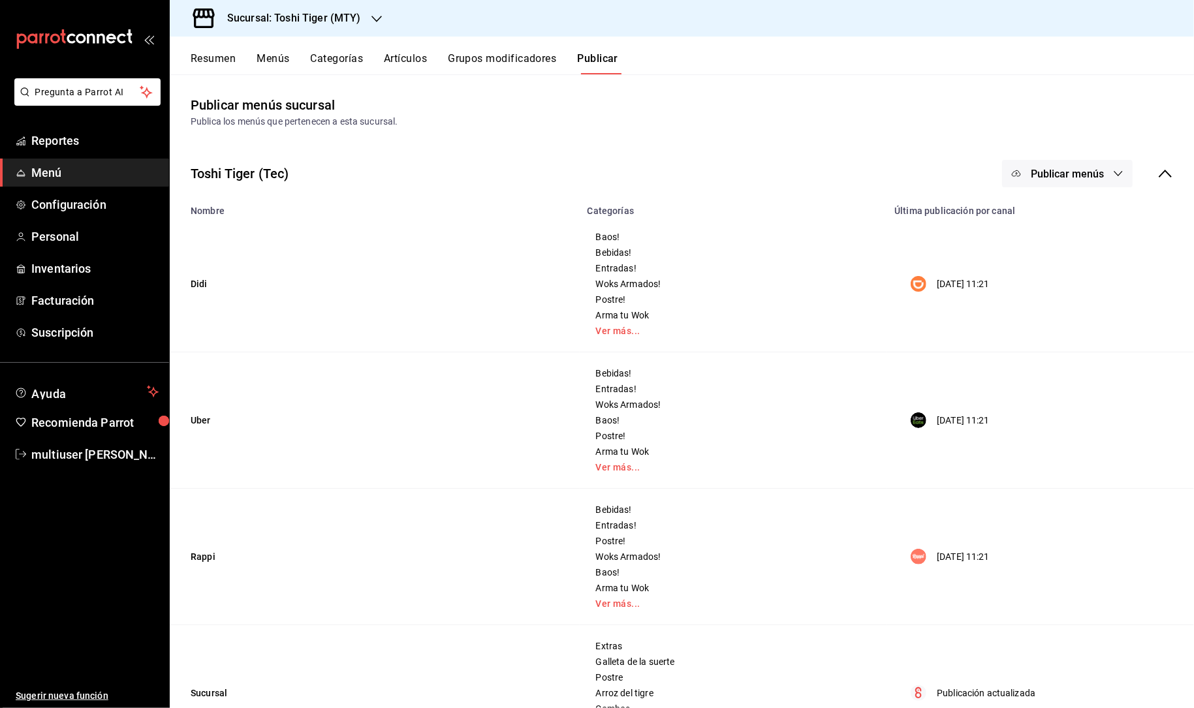
click at [1035, 180] on button "Publicar menús" at bounding box center [1067, 173] width 131 height 27
click at [1047, 214] on div at bounding box center [1036, 214] width 37 height 21
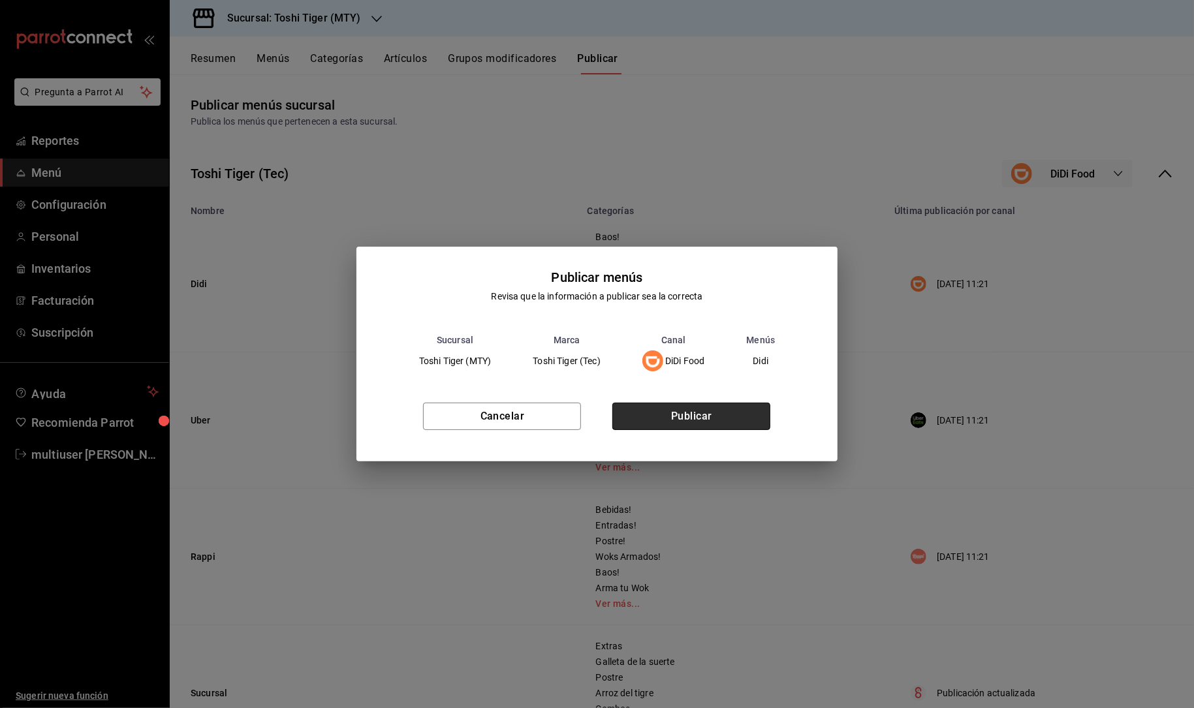
click at [687, 410] on button "Publicar" at bounding box center [691, 416] width 158 height 27
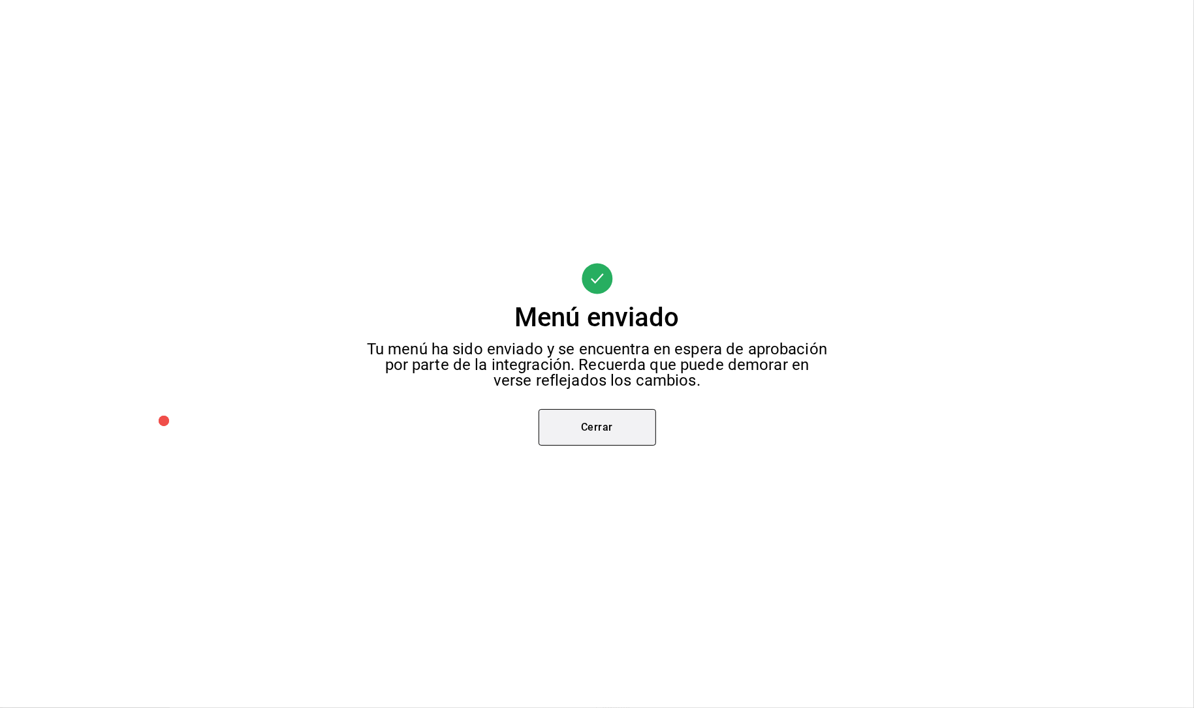
click at [595, 424] on button "Cerrar" at bounding box center [598, 427] width 118 height 37
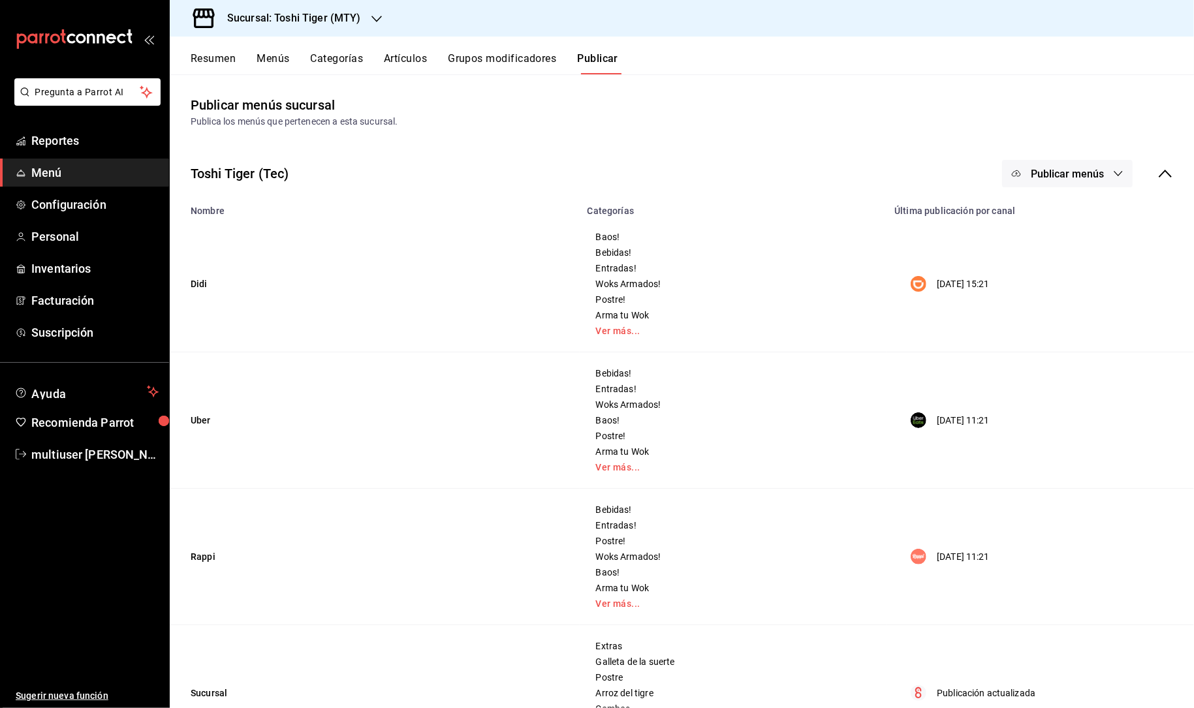
click at [1054, 174] on span "Publicar menús" at bounding box center [1067, 174] width 73 height 12
click at [1054, 243] on div at bounding box center [1036, 251] width 37 height 21
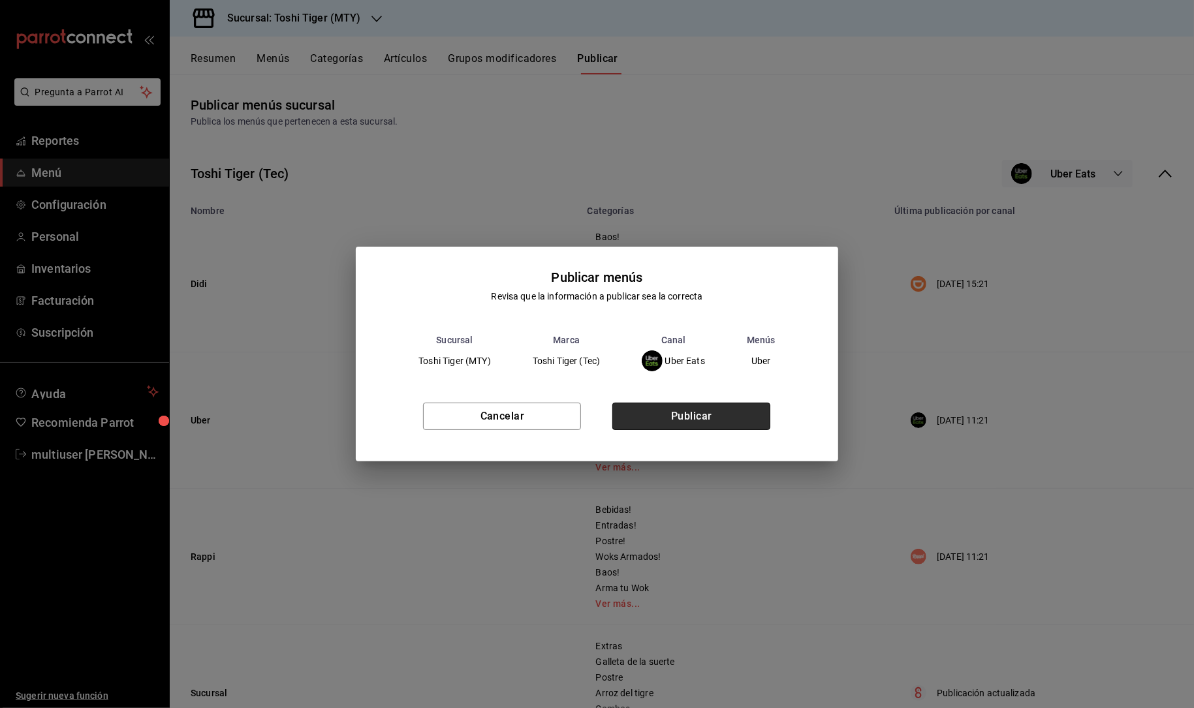
click at [708, 411] on button "Publicar" at bounding box center [691, 416] width 158 height 27
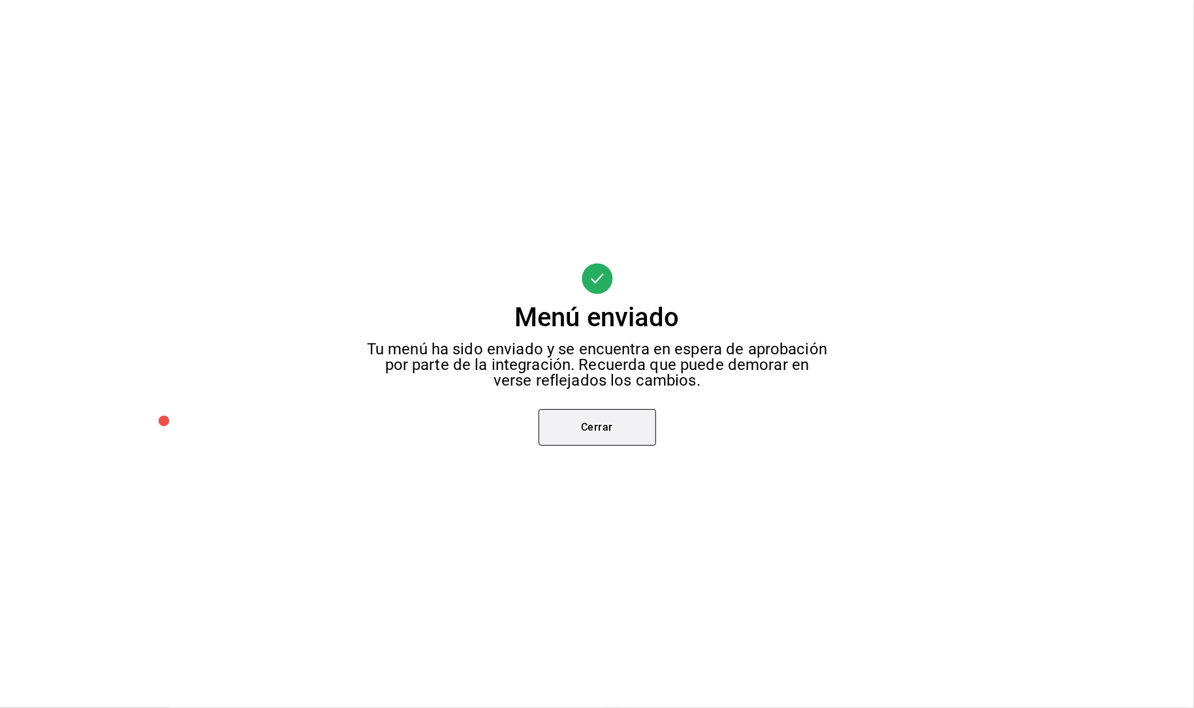
click at [589, 439] on button "Cerrar" at bounding box center [598, 427] width 118 height 37
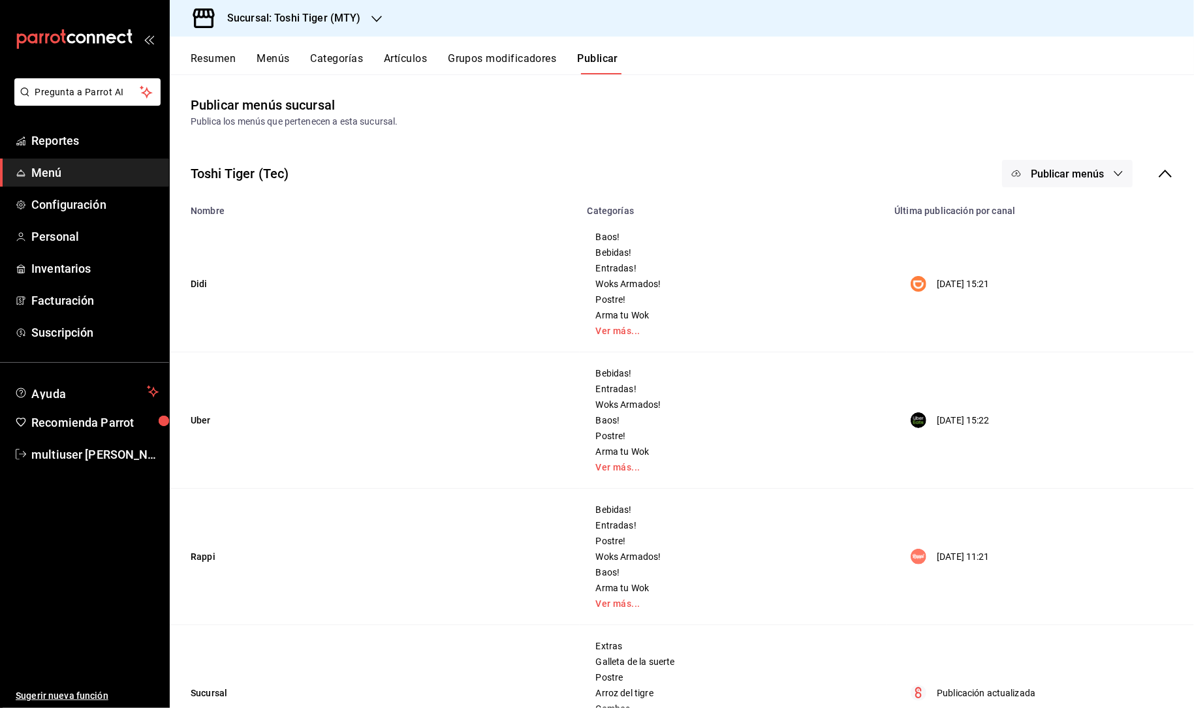
click at [1082, 174] on span "Publicar menús" at bounding box center [1067, 174] width 73 height 12
click at [1084, 282] on span "Rappi" at bounding box center [1086, 288] width 63 height 14
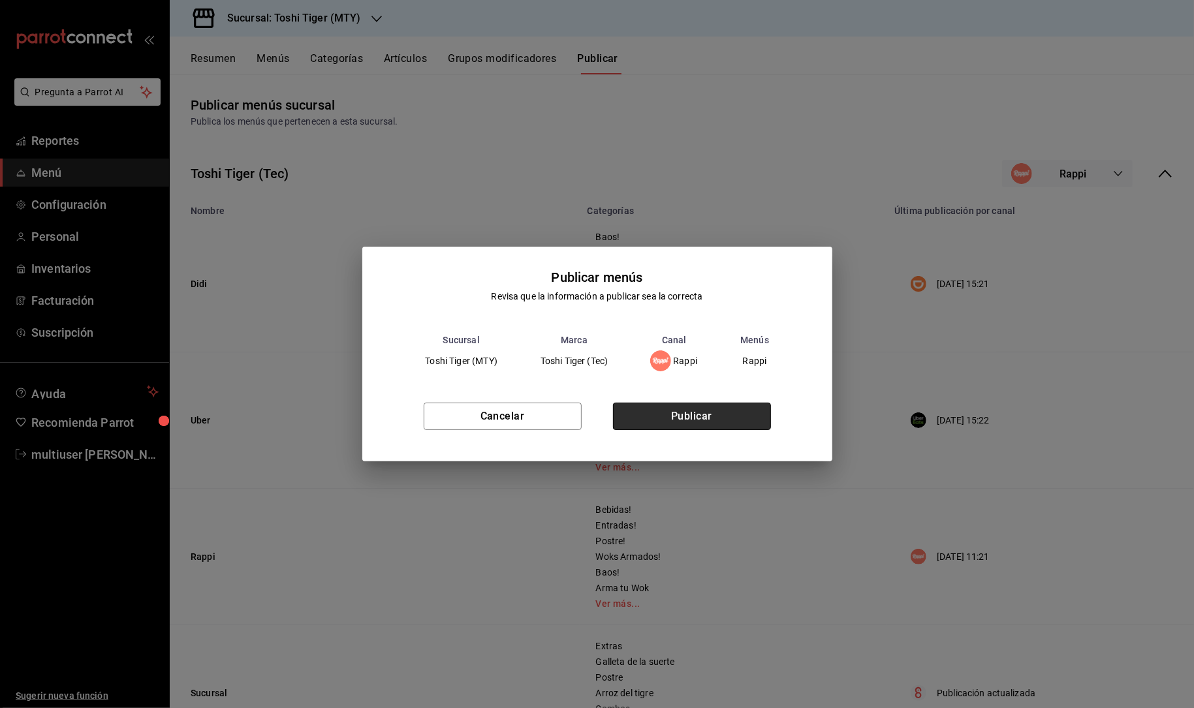
click at [713, 418] on button "Publicar" at bounding box center [692, 416] width 158 height 27
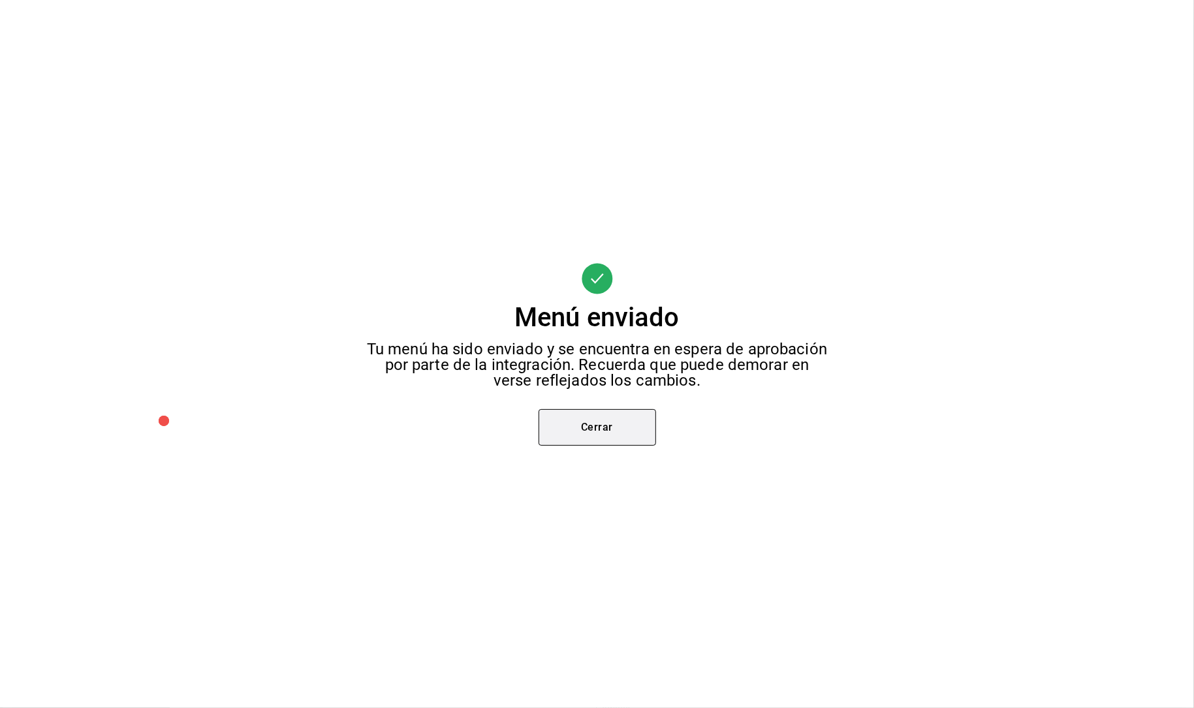
click at [609, 441] on button "Cerrar" at bounding box center [598, 427] width 118 height 37
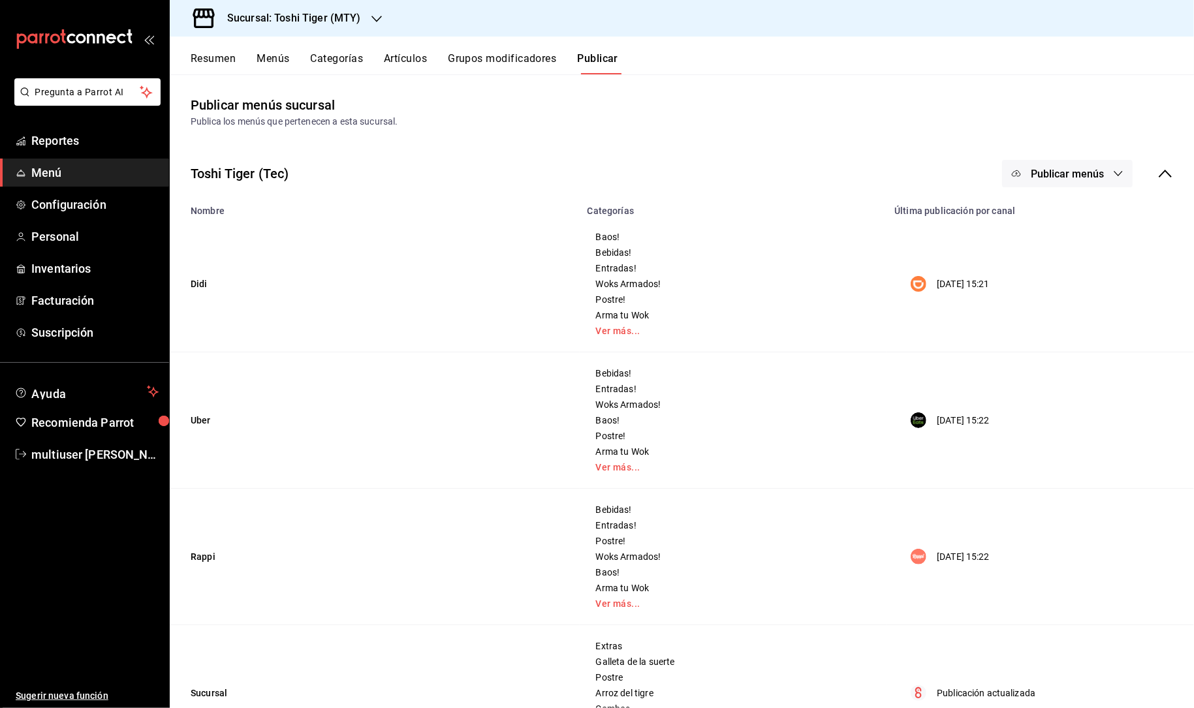
click at [1068, 168] on span "Publicar menús" at bounding box center [1067, 174] width 73 height 12
click at [1081, 322] on span "Punto de venta" at bounding box center [1086, 325] width 63 height 14
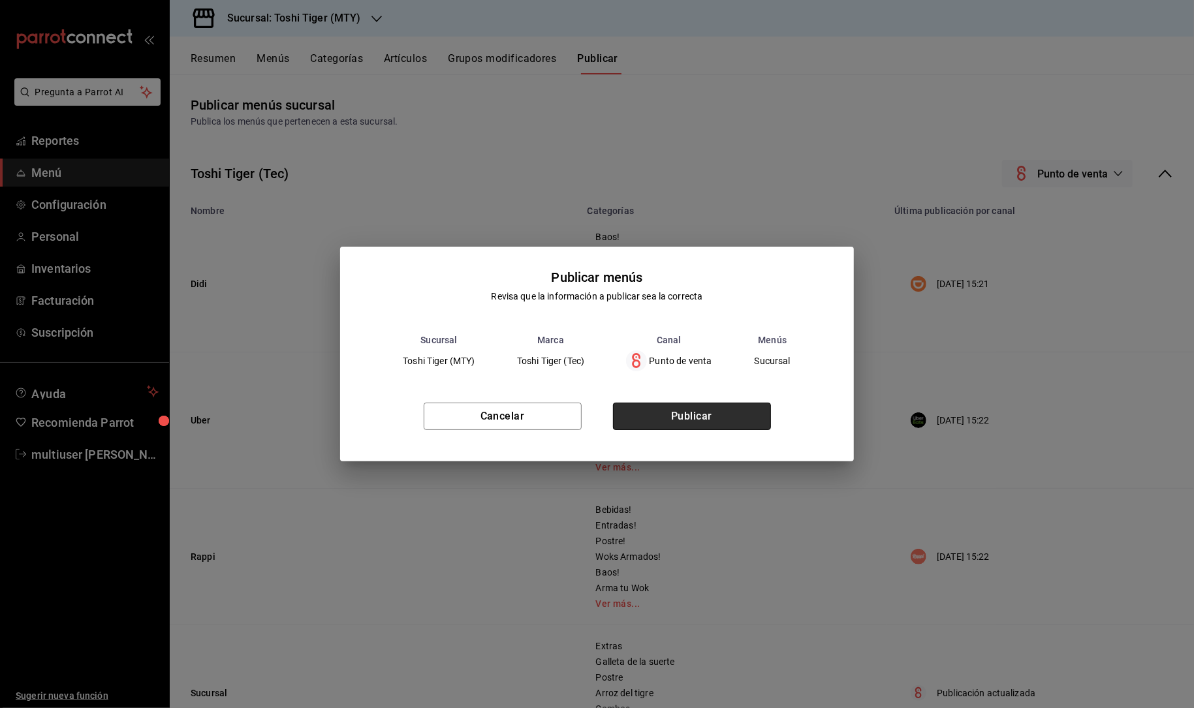
click at [674, 419] on button "Publicar" at bounding box center [692, 416] width 158 height 27
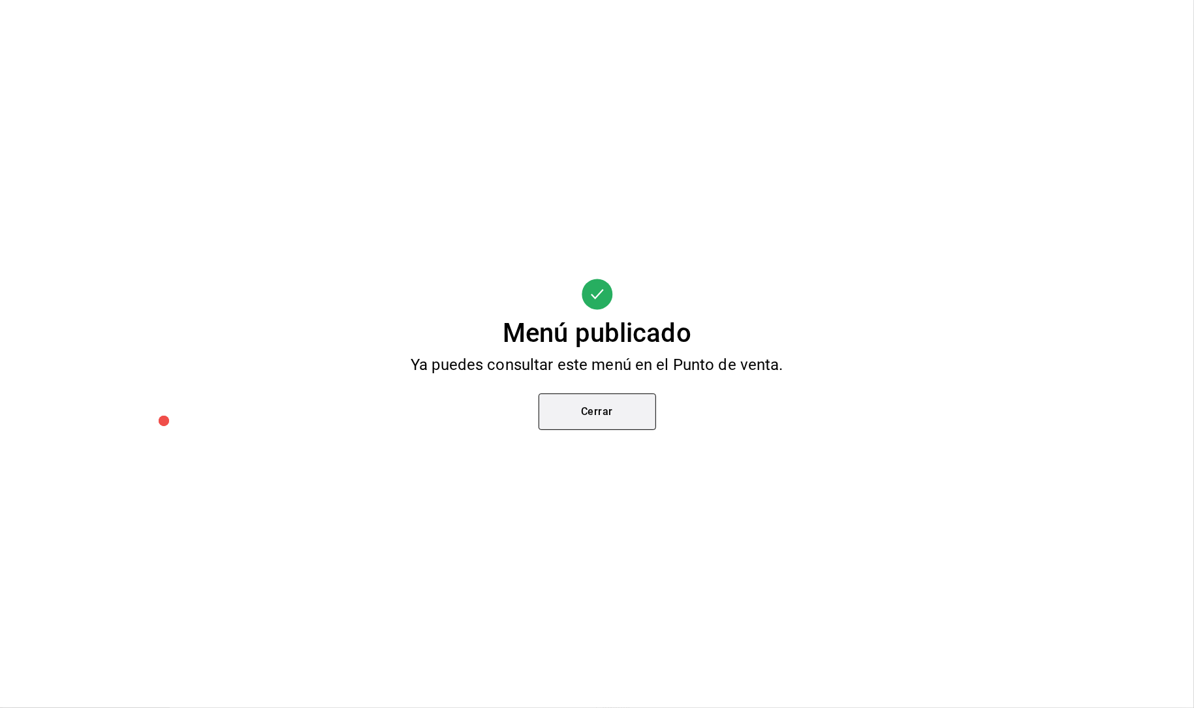
click at [588, 403] on button "Cerrar" at bounding box center [598, 412] width 118 height 37
